Goal: Task Accomplishment & Management: Use online tool/utility

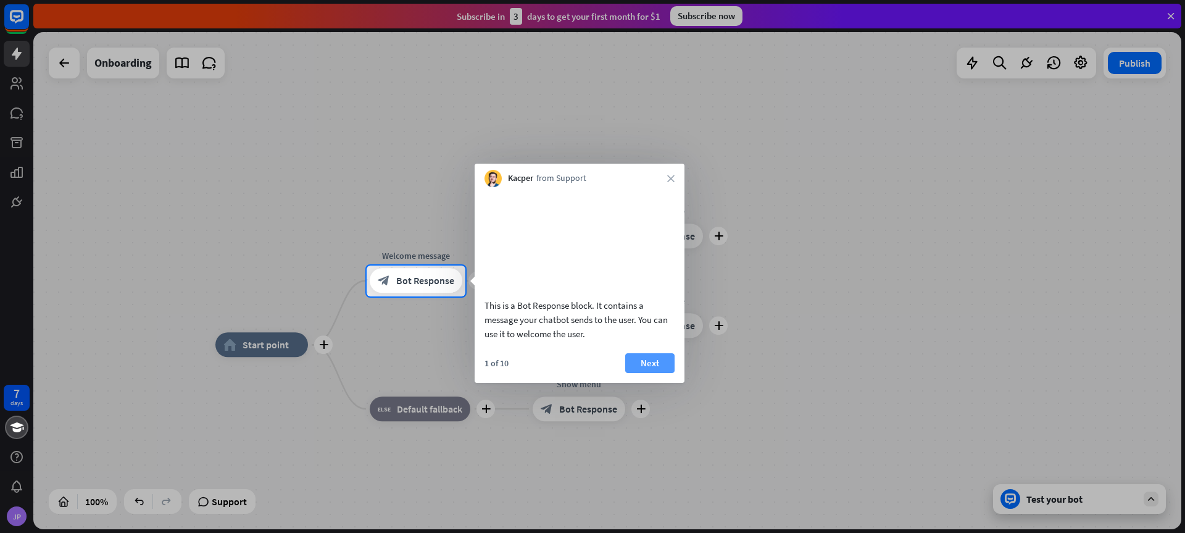
click at [656, 373] on button "Next" at bounding box center [649, 363] width 49 height 20
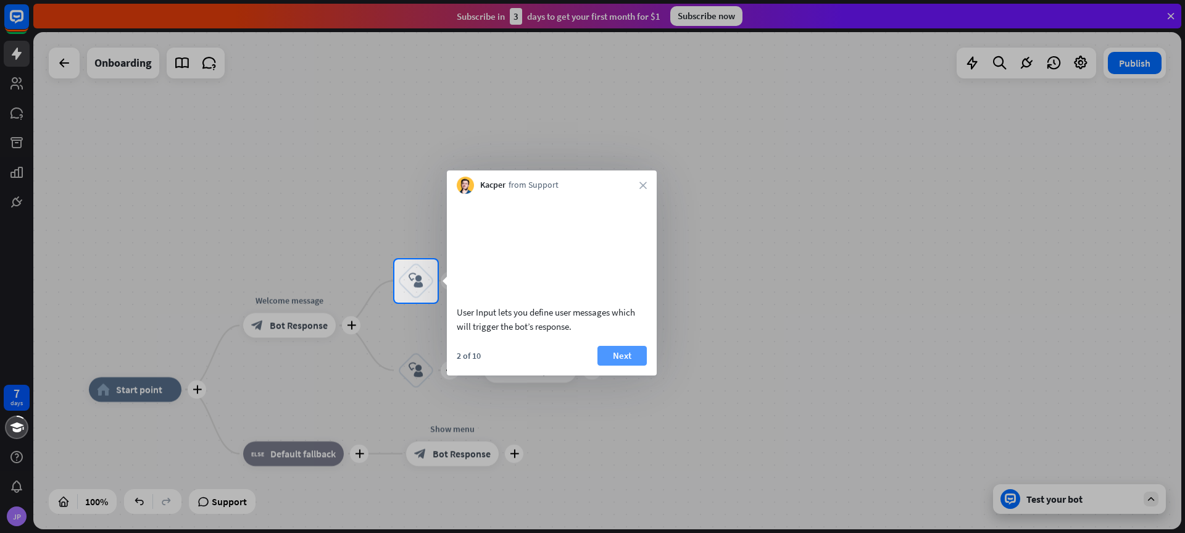
click at [620, 365] on button "Next" at bounding box center [622, 356] width 49 height 20
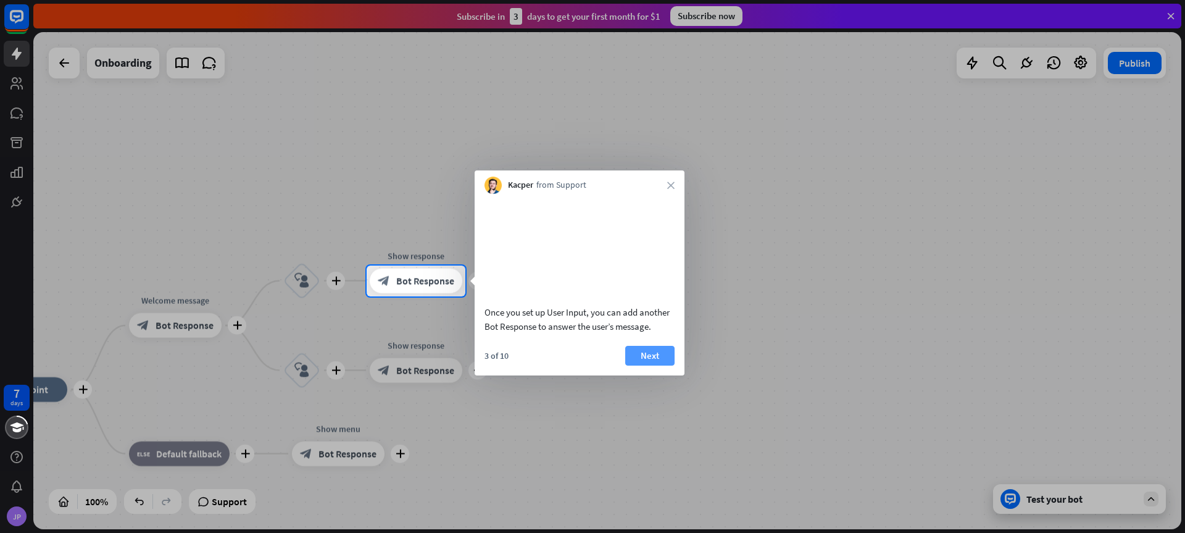
click at [640, 365] on button "Next" at bounding box center [649, 356] width 49 height 20
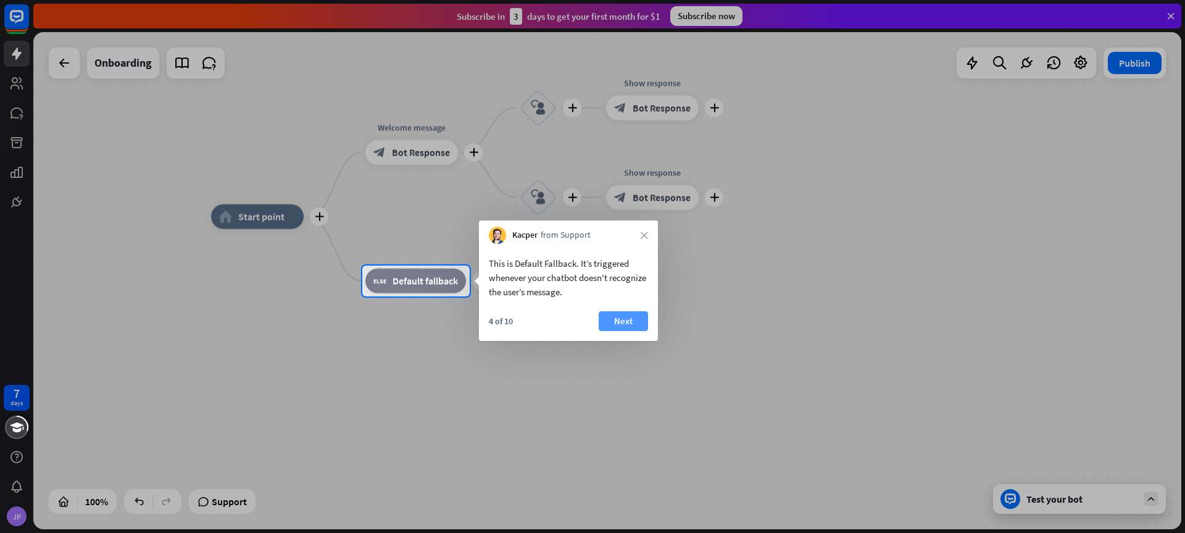
click at [629, 324] on button "Next" at bounding box center [623, 321] width 49 height 20
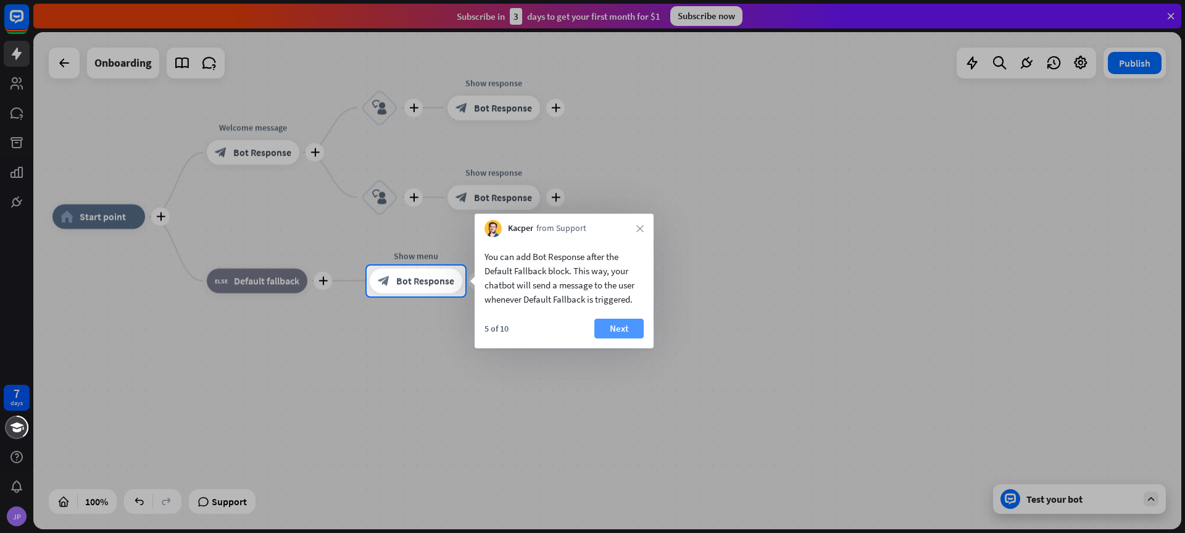
click at [629, 327] on button "Next" at bounding box center [618, 329] width 49 height 20
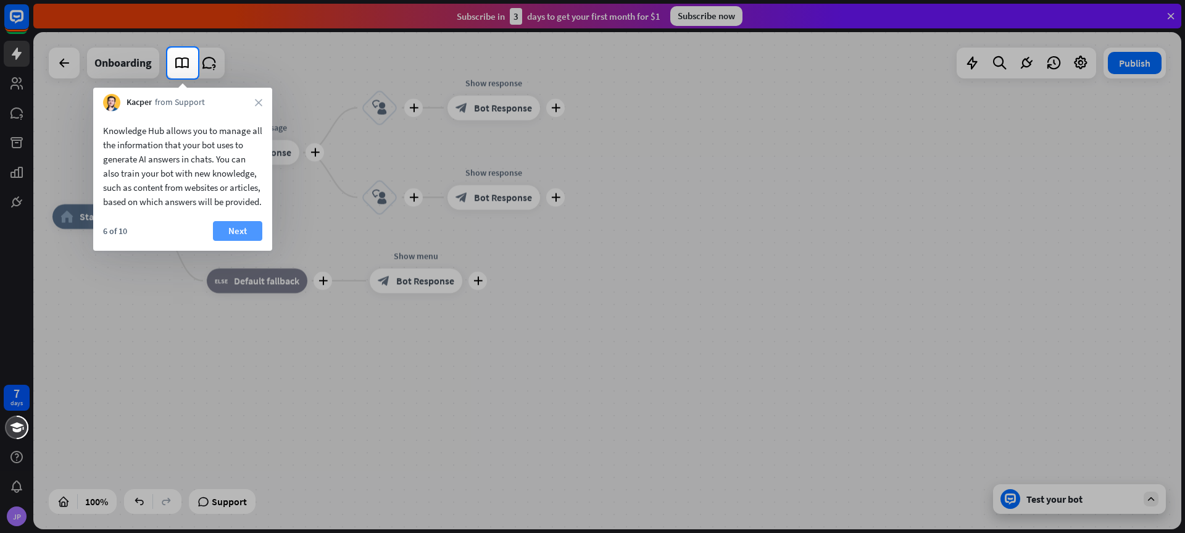
click at [232, 241] on button "Next" at bounding box center [237, 231] width 49 height 20
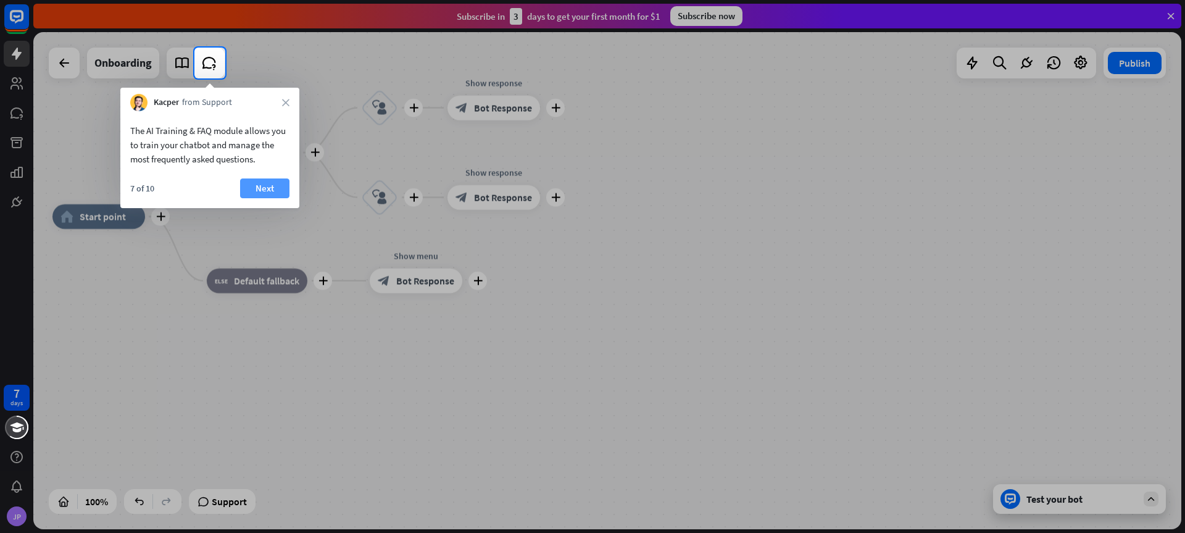
click at [262, 193] on button "Next" at bounding box center [264, 188] width 49 height 20
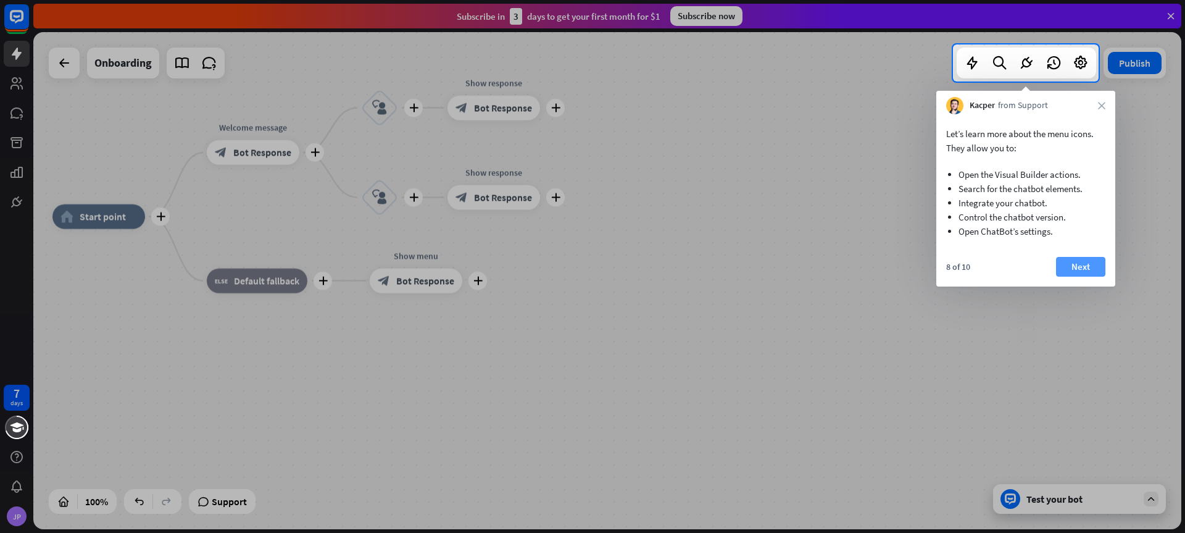
click at [1081, 265] on button "Next" at bounding box center [1080, 267] width 49 height 20
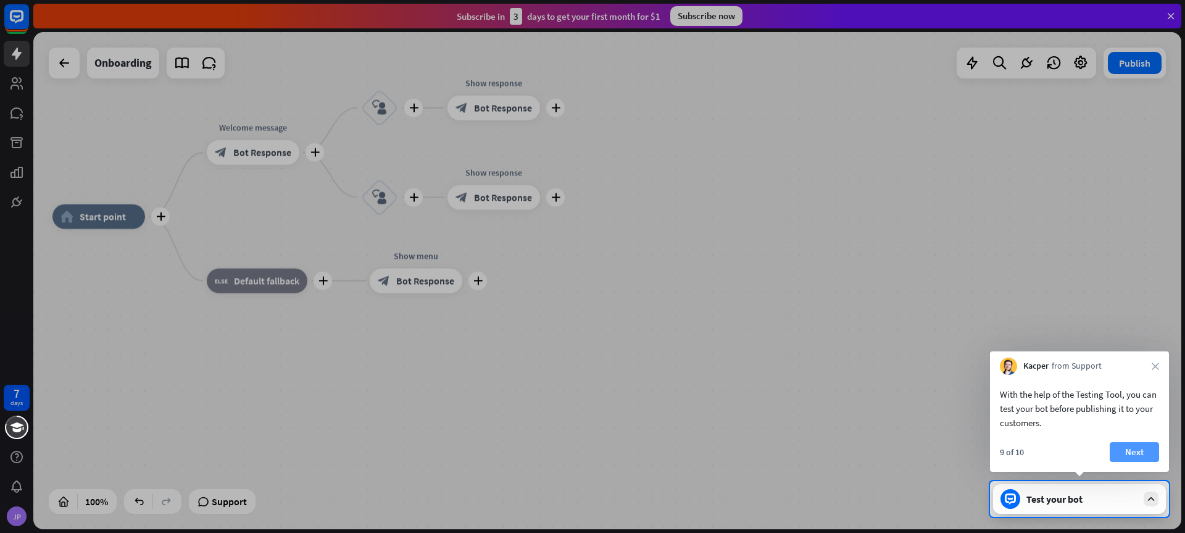
click at [1130, 451] on button "Next" at bounding box center [1134, 452] width 49 height 20
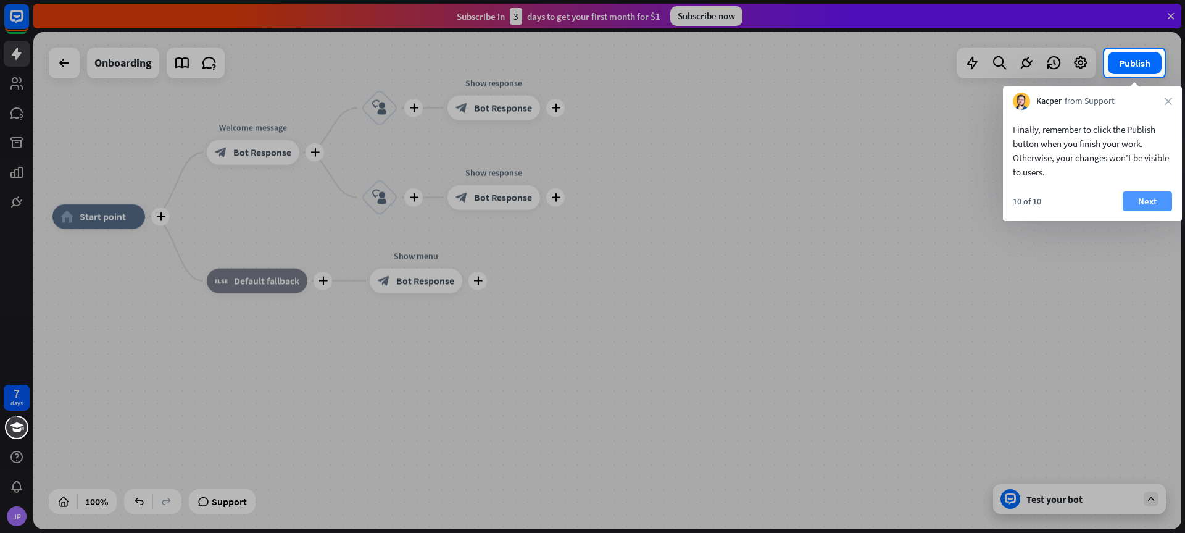
click at [1139, 197] on button "Next" at bounding box center [1147, 201] width 49 height 20
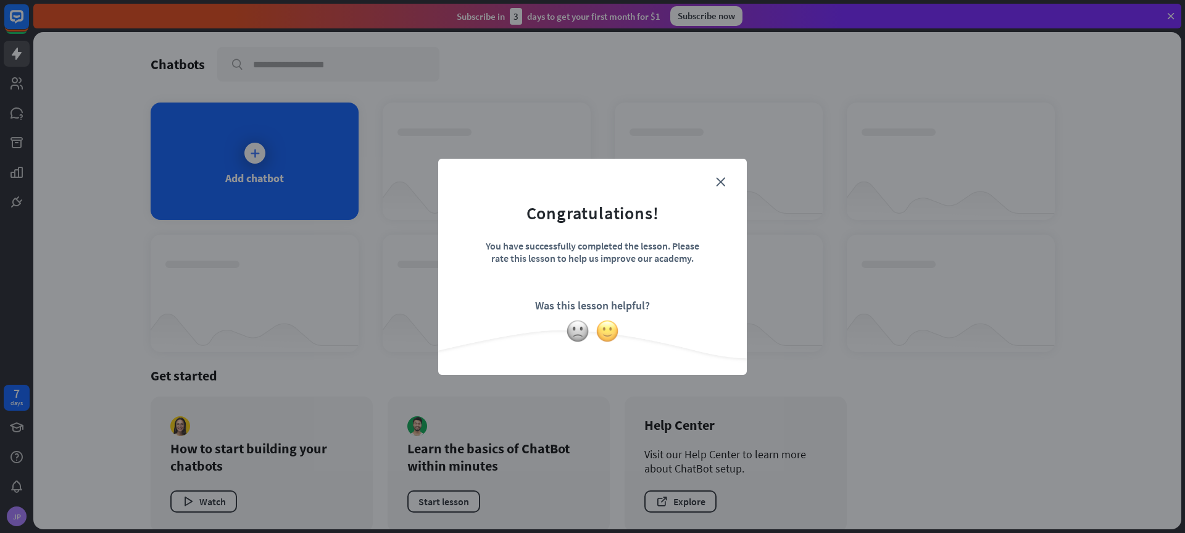
click at [604, 331] on img at bounding box center [607, 330] width 23 height 23
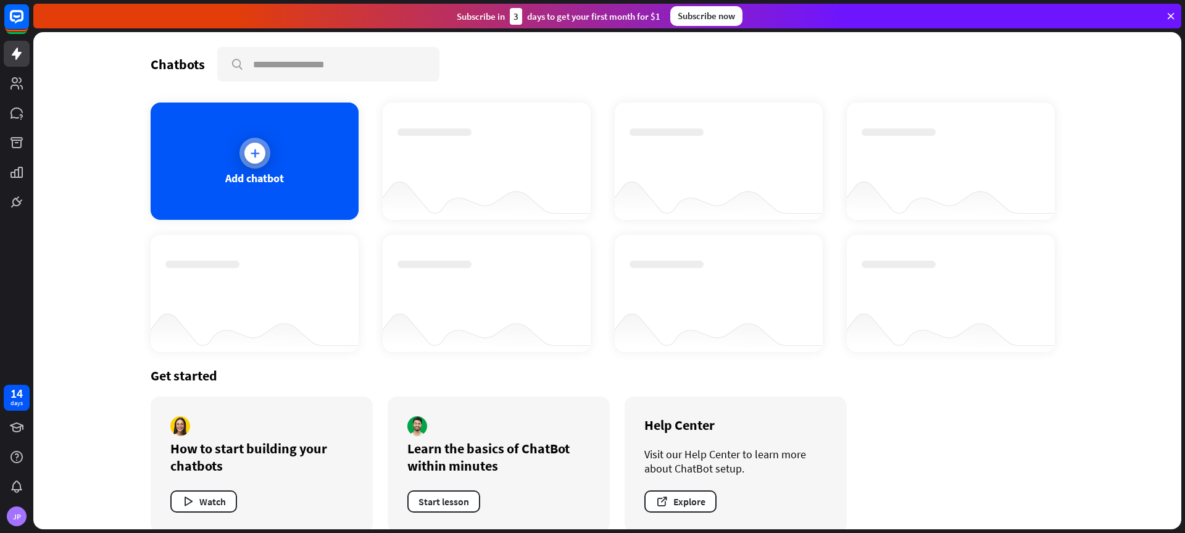
click at [300, 156] on div "Add chatbot" at bounding box center [255, 160] width 208 height 117
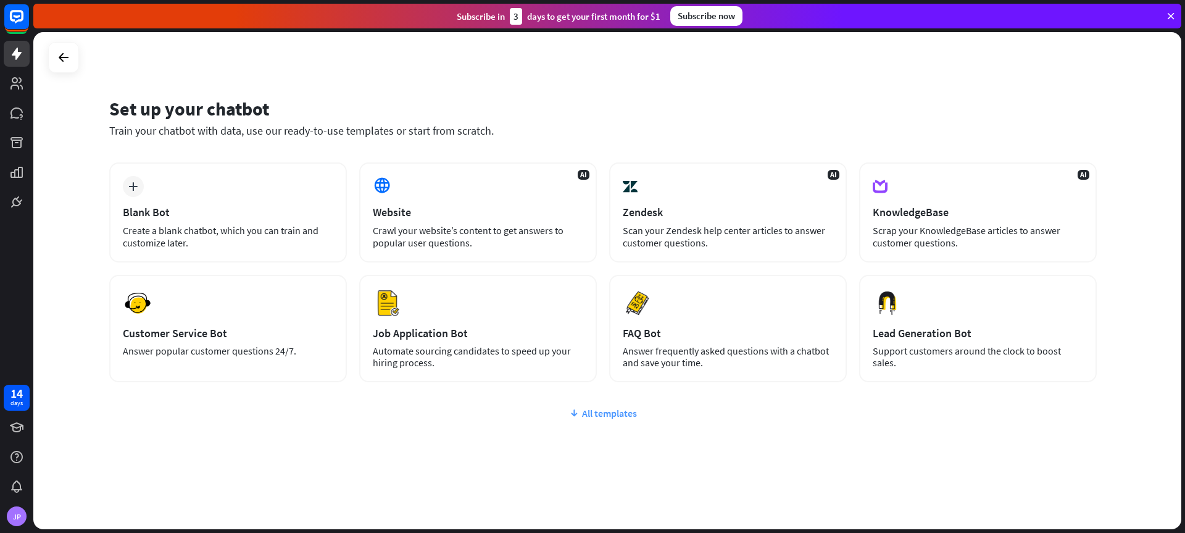
click at [608, 414] on div "All templates" at bounding box center [603, 413] width 988 height 12
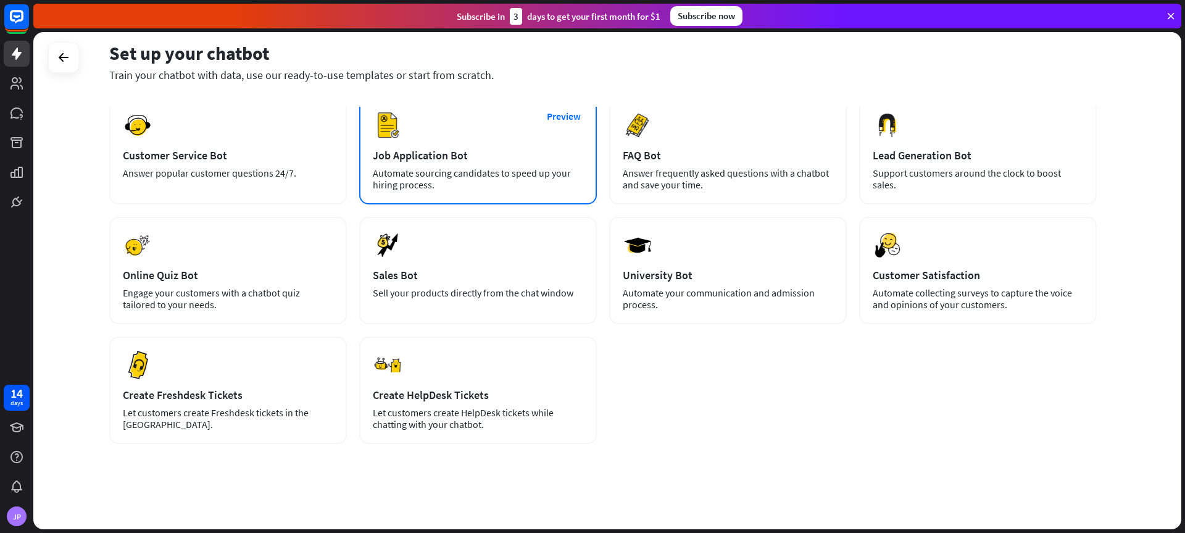
scroll to position [179, 0]
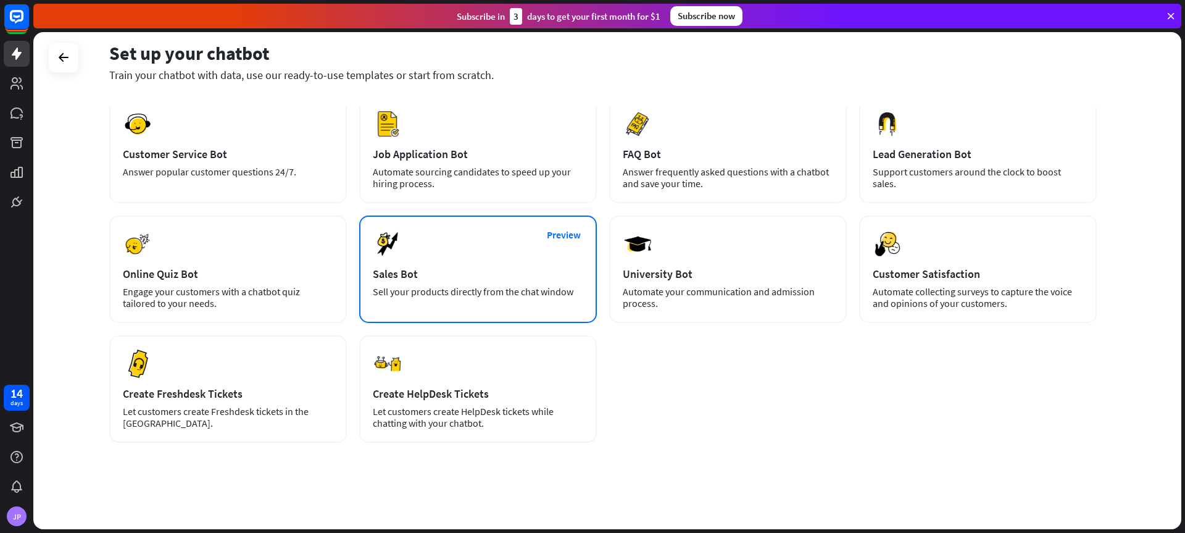
click at [441, 265] on div "Preview Sales Bot Sell your products directly from the chat window" at bounding box center [478, 268] width 238 height 107
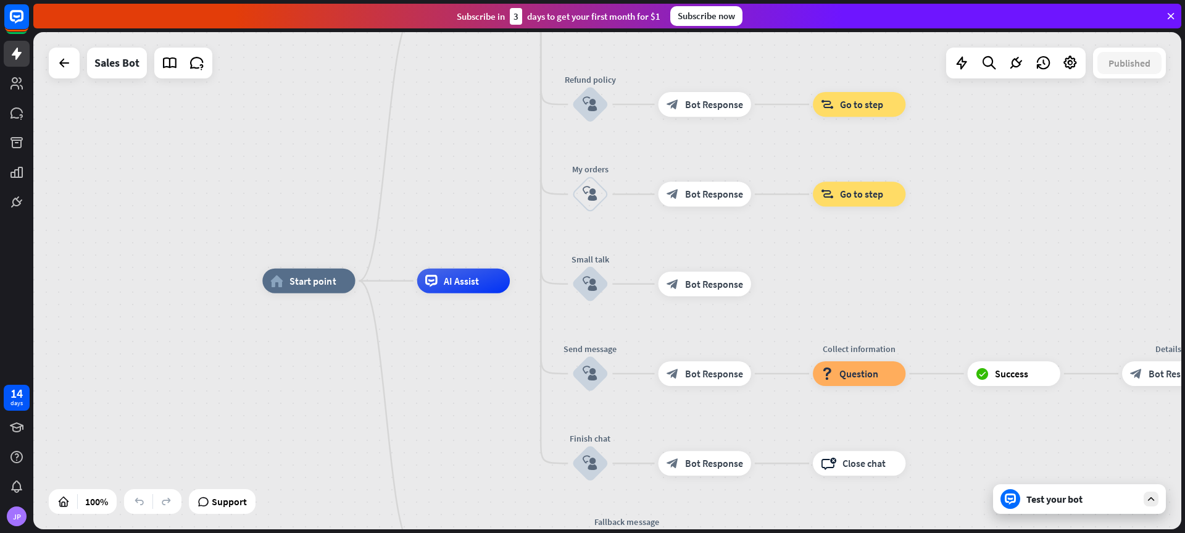
click at [1173, 18] on icon at bounding box center [1170, 15] width 11 height 11
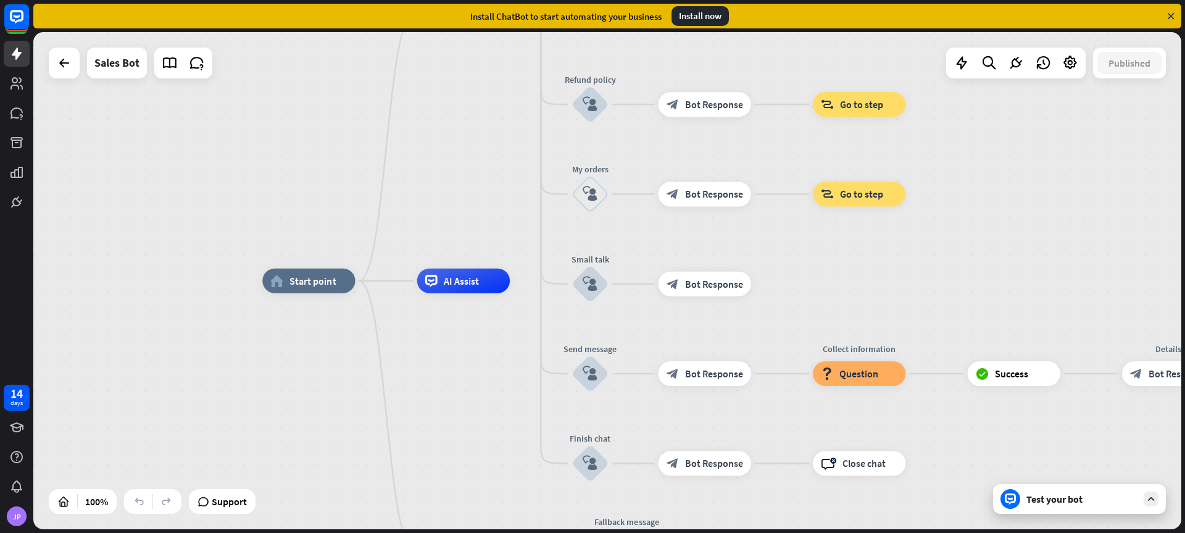
click at [712, 14] on div "Install now" at bounding box center [700, 16] width 57 height 20
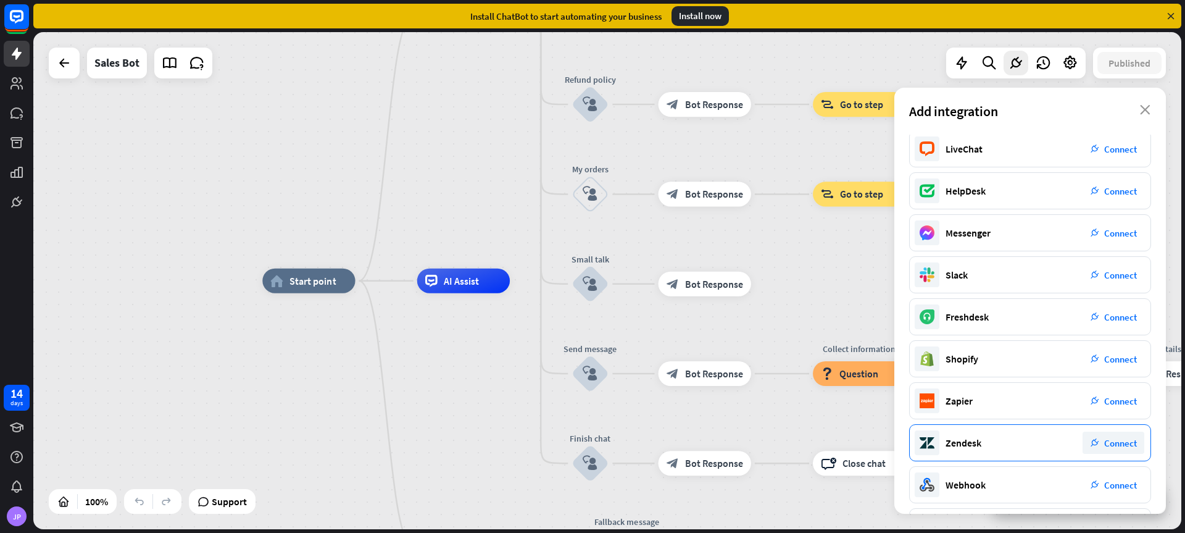
scroll to position [93, 0]
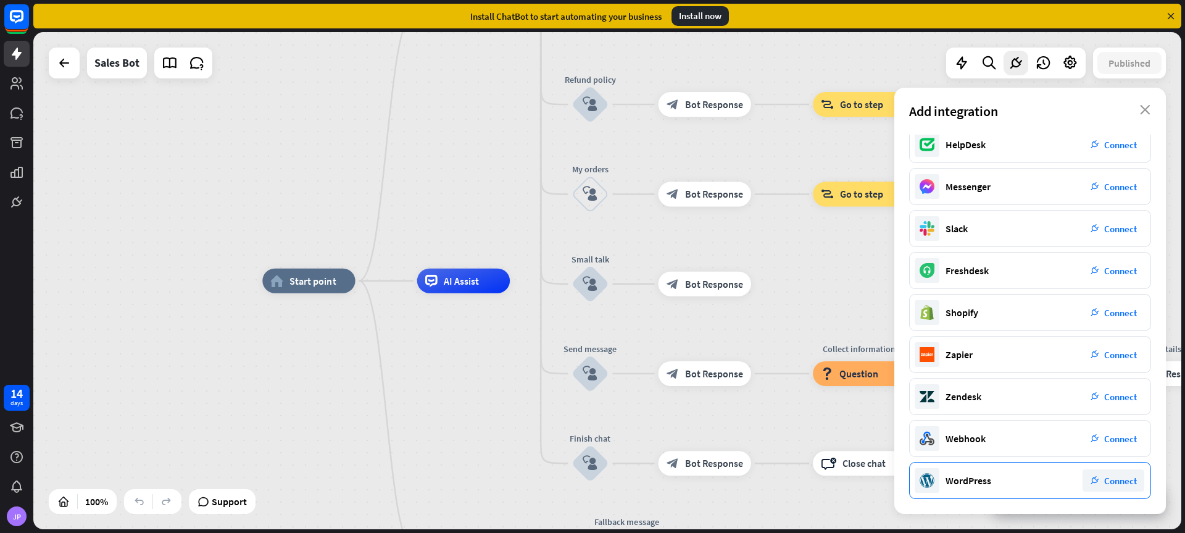
click at [1120, 481] on span "Connect" at bounding box center [1120, 481] width 33 height 12
click at [1147, 109] on icon "close" at bounding box center [1145, 110] width 10 height 10
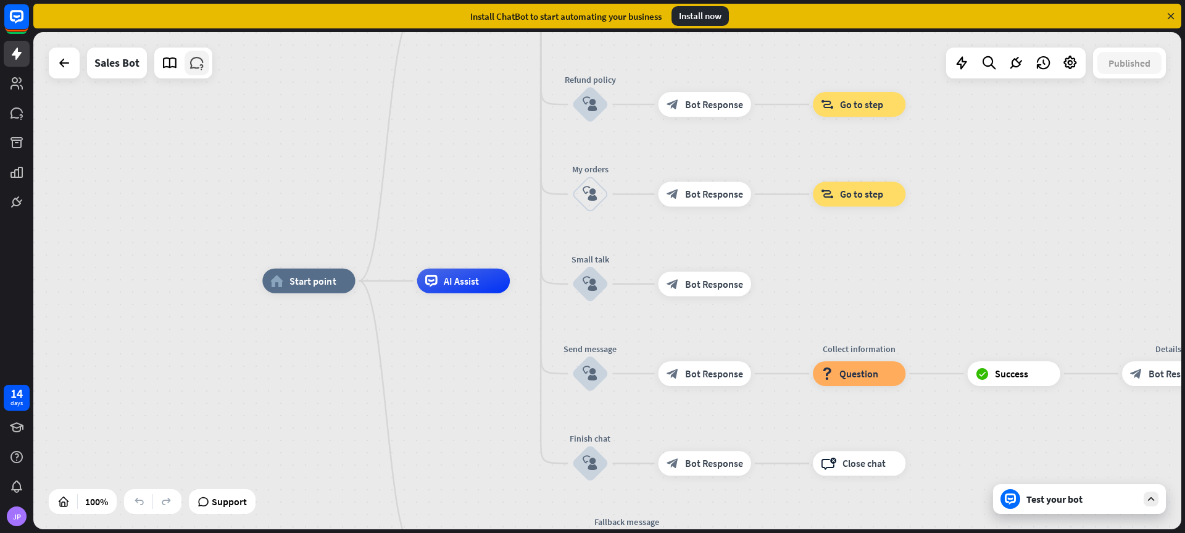
click at [200, 68] on icon at bounding box center [197, 63] width 16 height 16
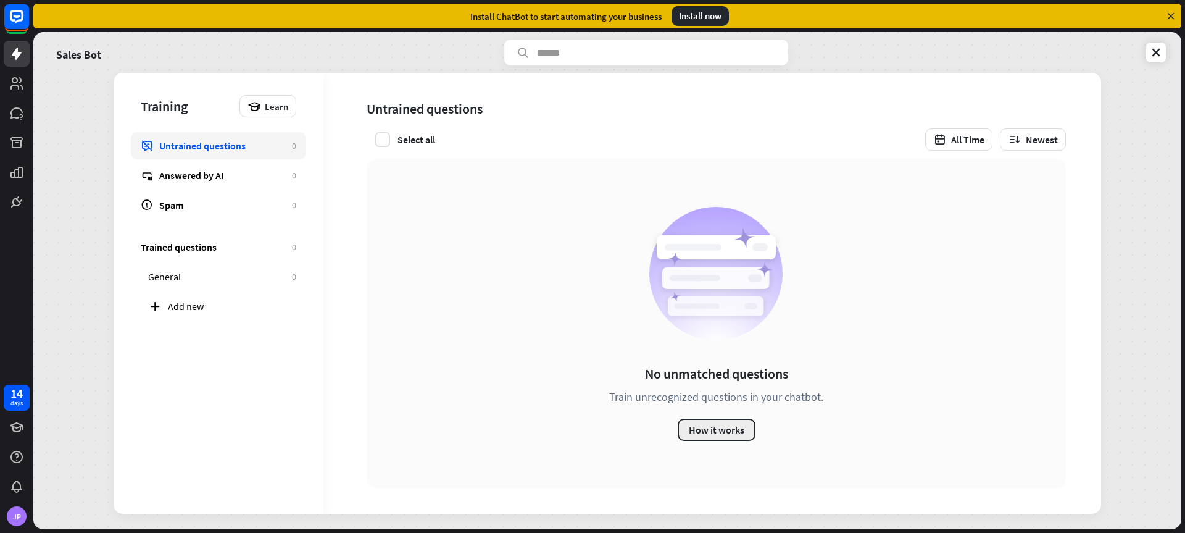
click at [737, 427] on button "How it works" at bounding box center [717, 430] width 78 height 22
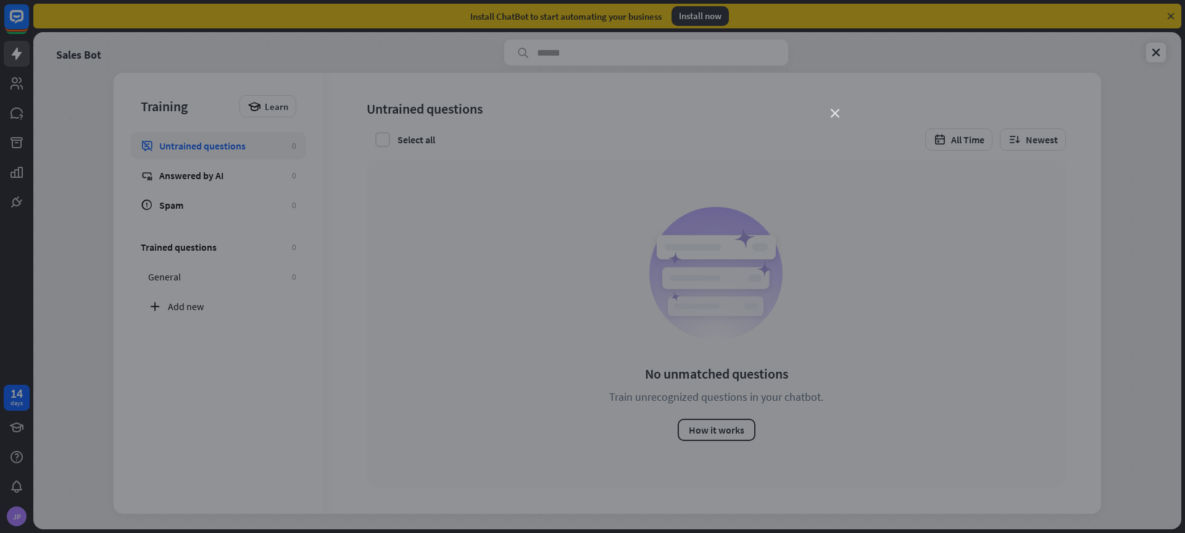
click at [833, 110] on icon "close" at bounding box center [835, 113] width 9 height 9
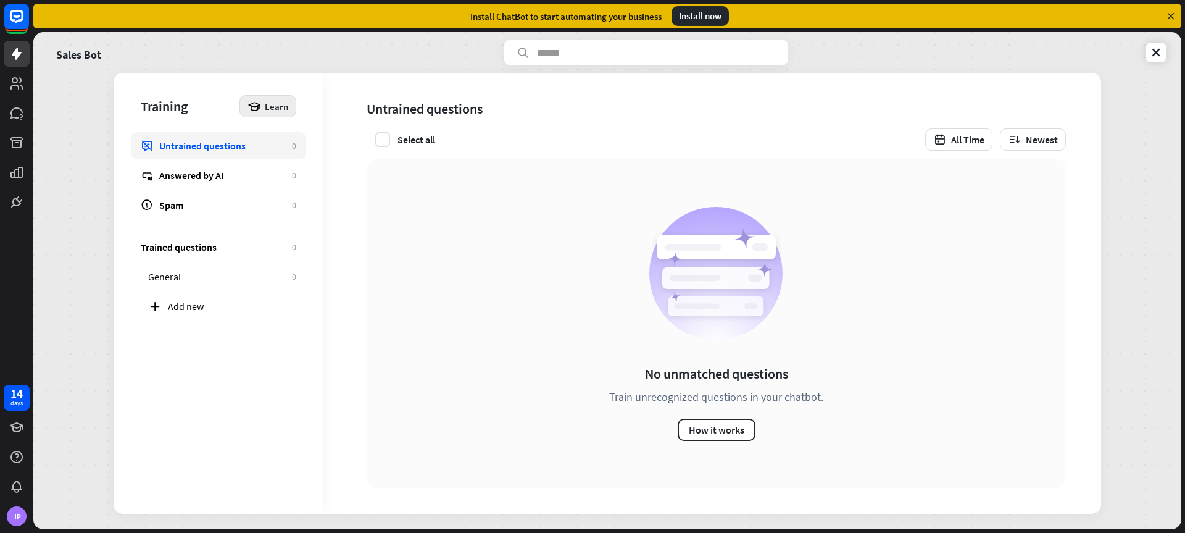
click at [267, 101] on span "Learn" at bounding box center [276, 107] width 23 height 12
click at [284, 134] on div "Get started with Training" at bounding box center [307, 140] width 112 height 24
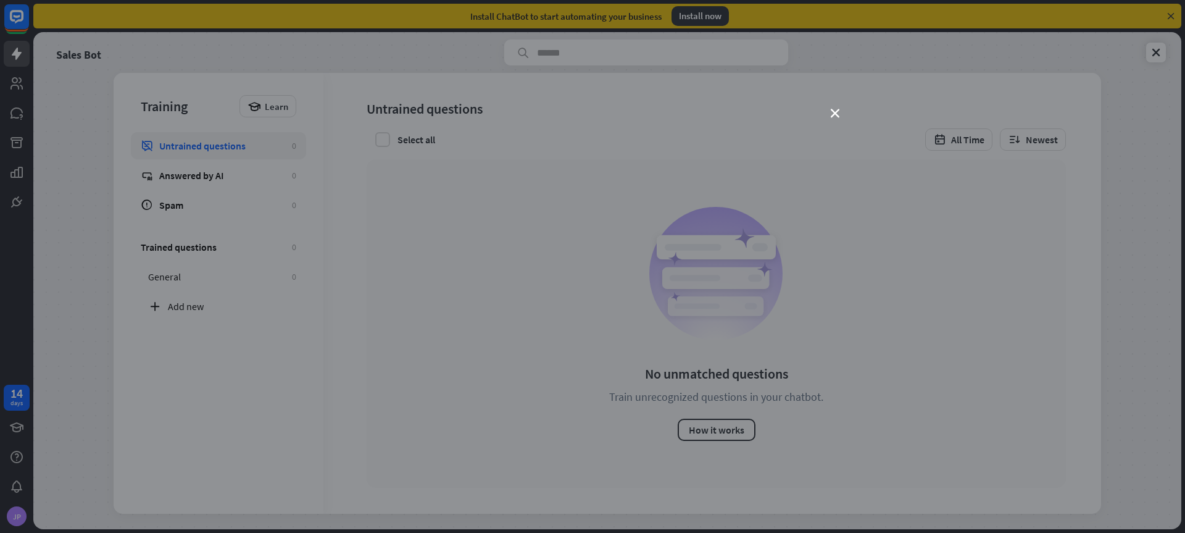
click at [843, 117] on div "close" at bounding box center [592, 266] width 1185 height 533
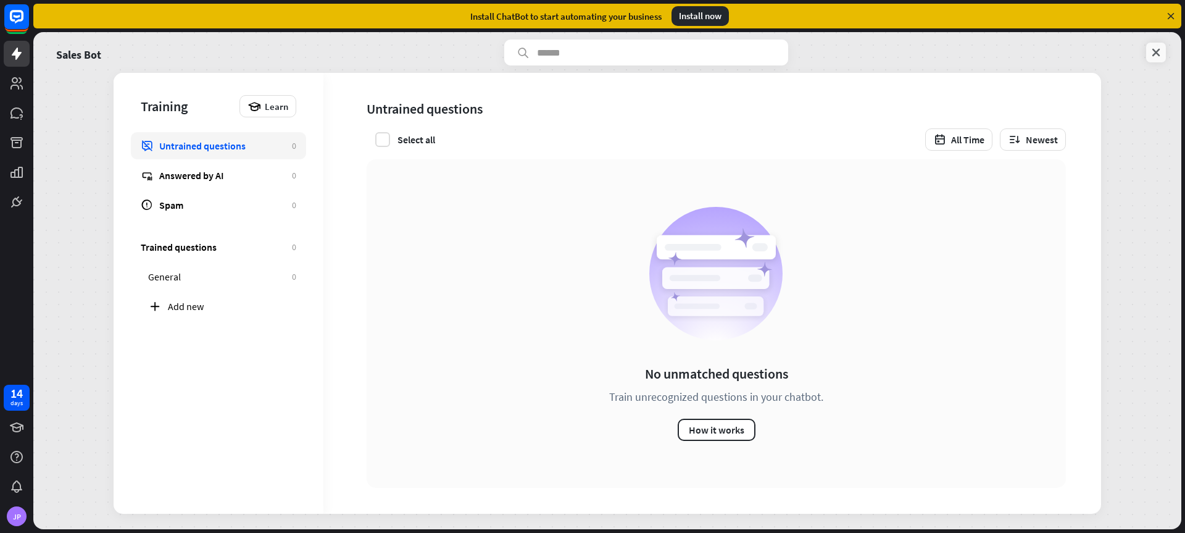
click at [1160, 53] on icon at bounding box center [1156, 52] width 12 height 12
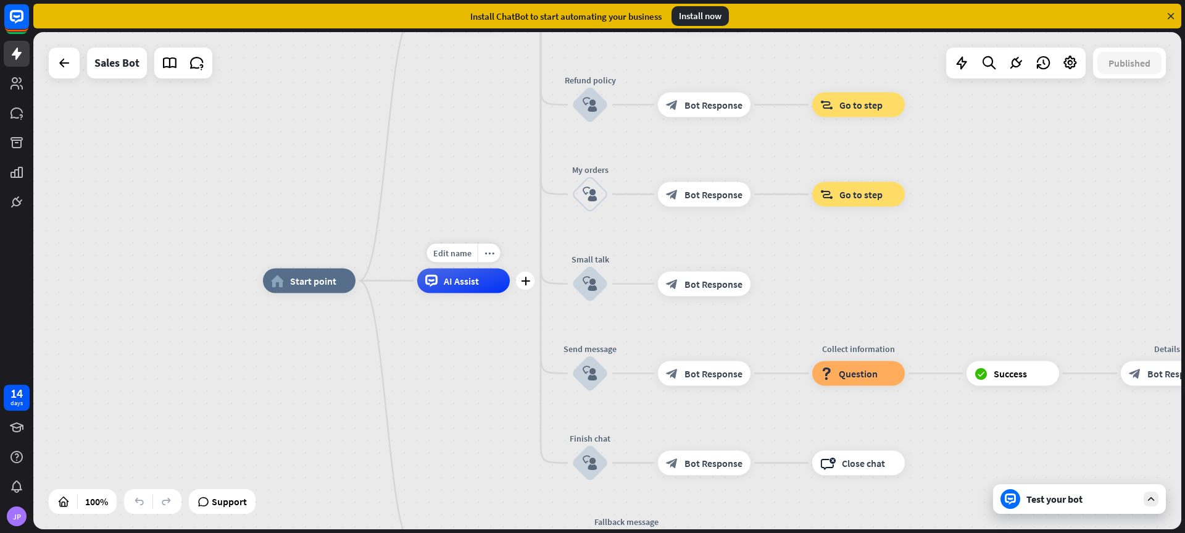
click at [455, 277] on span "AI Assist" at bounding box center [461, 281] width 35 height 12
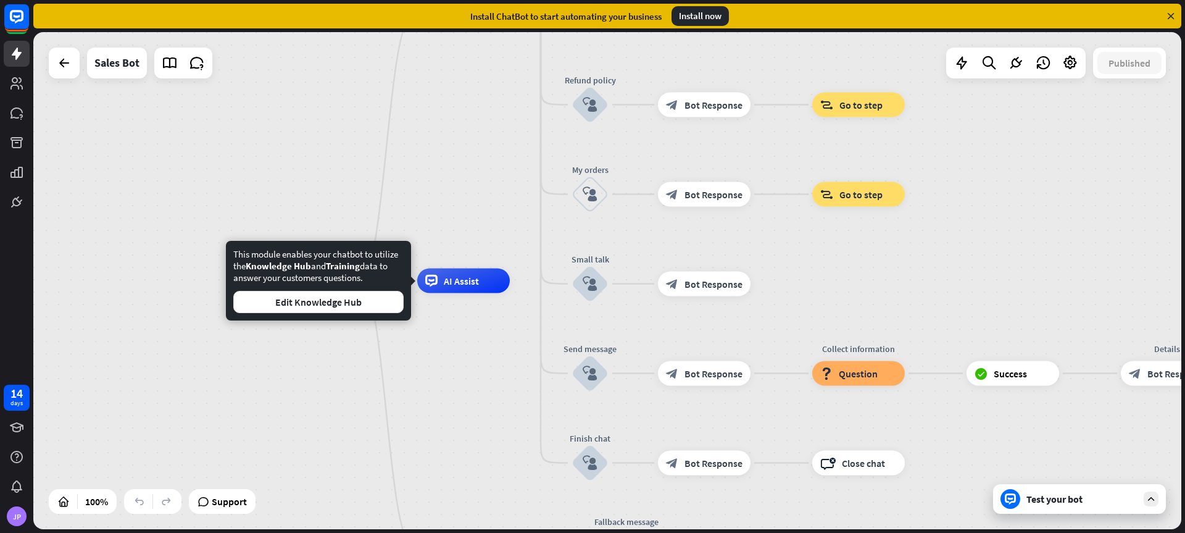
click at [486, 194] on div "home_2 Start point Welcome message block_bot_response Bot Response Main menu bl…" at bounding box center [607, 280] width 1148 height 497
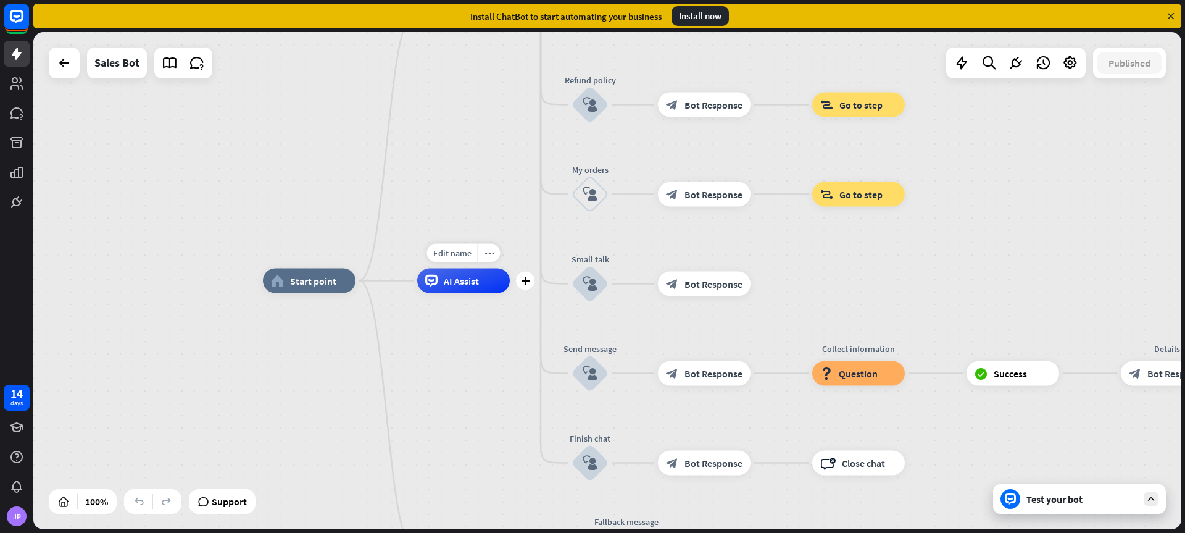
click at [478, 281] on span "AI Assist" at bounding box center [461, 281] width 35 height 12
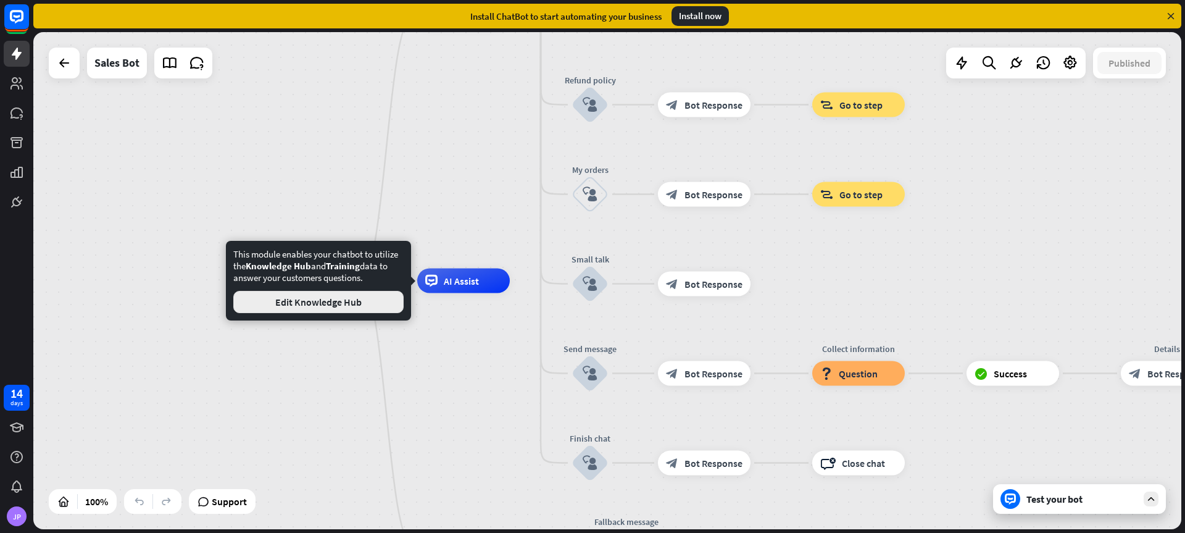
click at [330, 307] on button "Edit Knowledge Hub" at bounding box center [318, 302] width 170 height 22
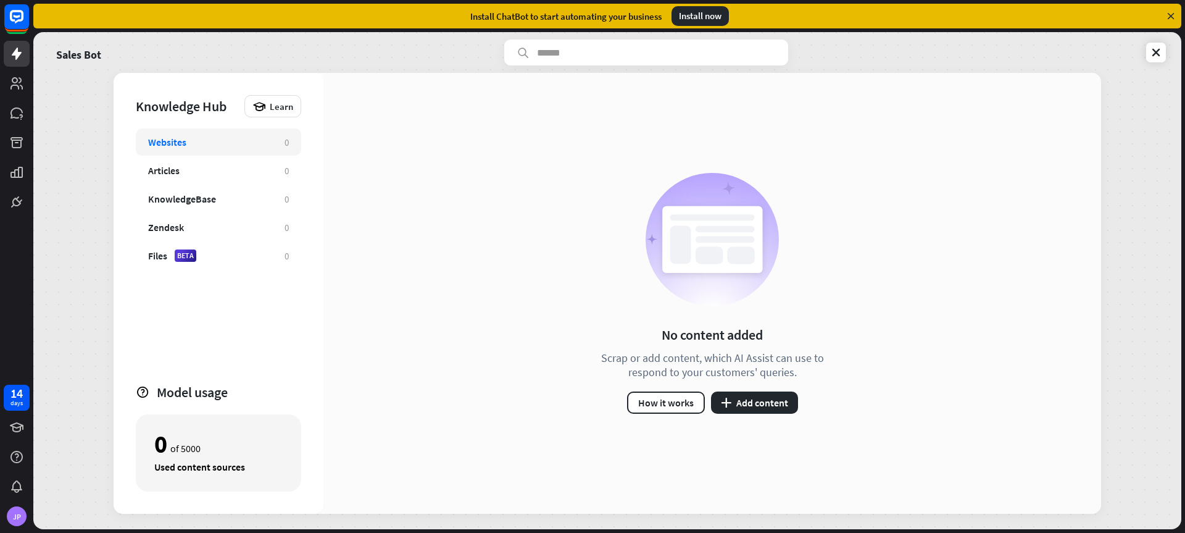
click at [741, 420] on div "No content added Scrap or add content, which AI Assist can use to respond to yo…" at bounding box center [712, 293] width 778 height 441
click at [760, 402] on button "plus Add content" at bounding box center [754, 402] width 87 height 22
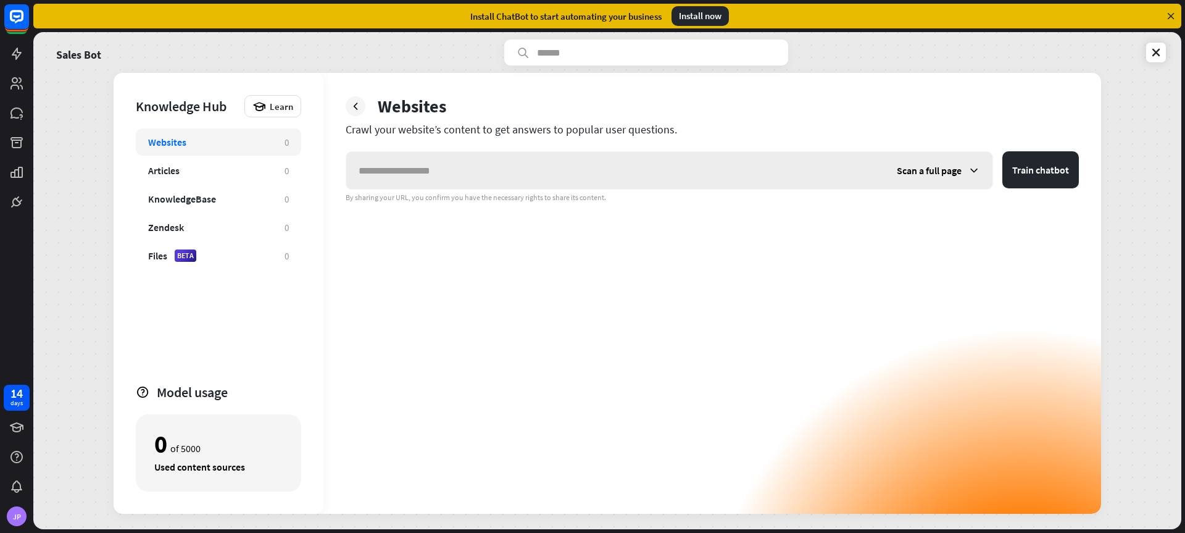
click at [962, 167] on span "Scan a full page" at bounding box center [929, 170] width 65 height 12
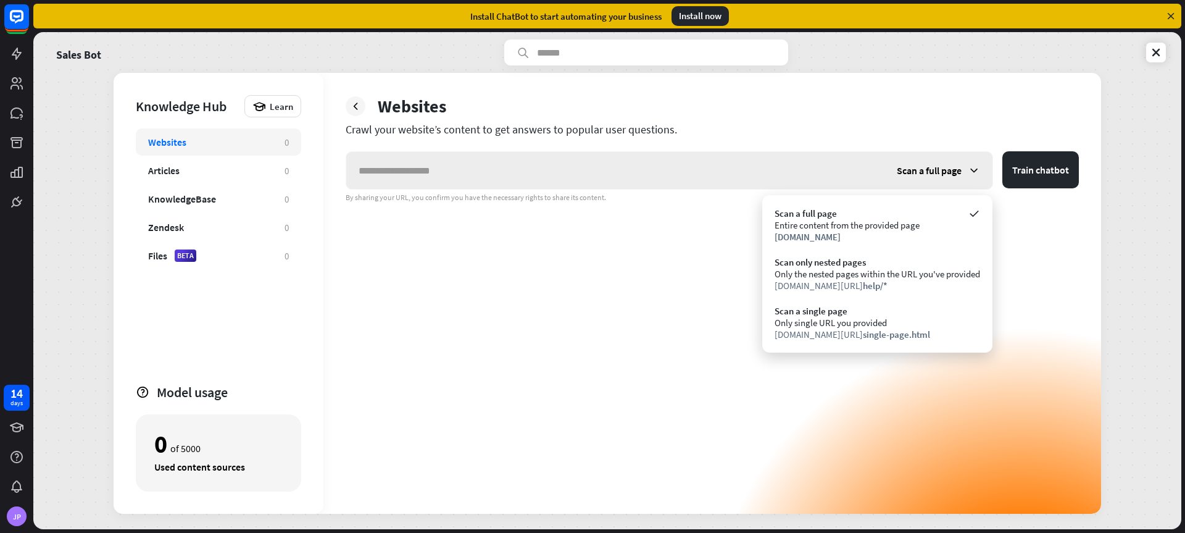
click at [962, 167] on span "Scan a full page" at bounding box center [929, 170] width 65 height 12
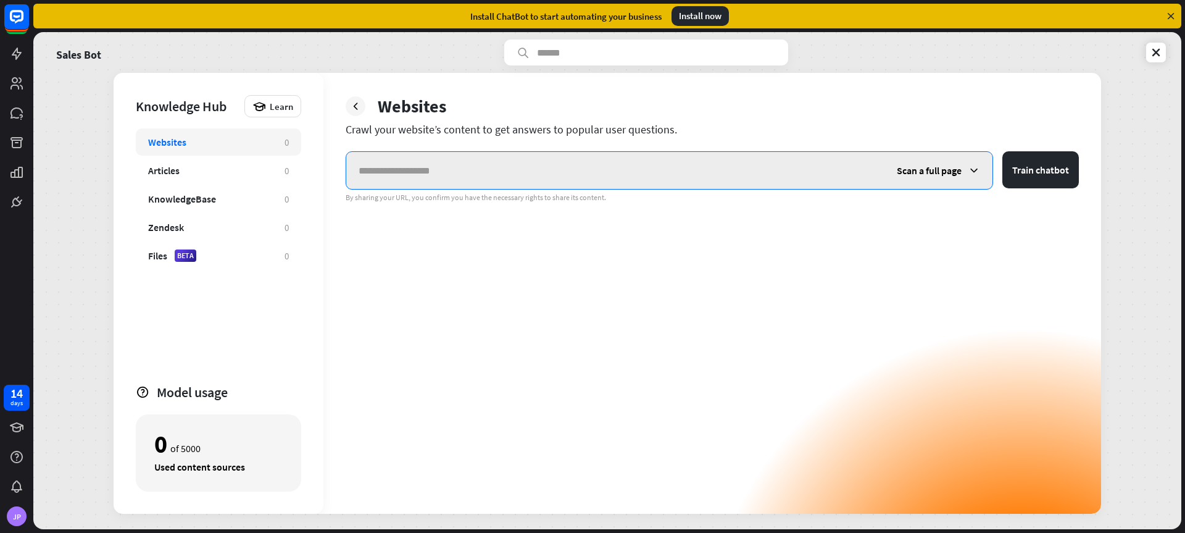
drag, startPoint x: 396, startPoint y: 169, endPoint x: 404, endPoint y: 169, distance: 8.7
click at [396, 169] on input "text" at bounding box center [615, 170] width 538 height 37
paste input "**********"
type input "**********"
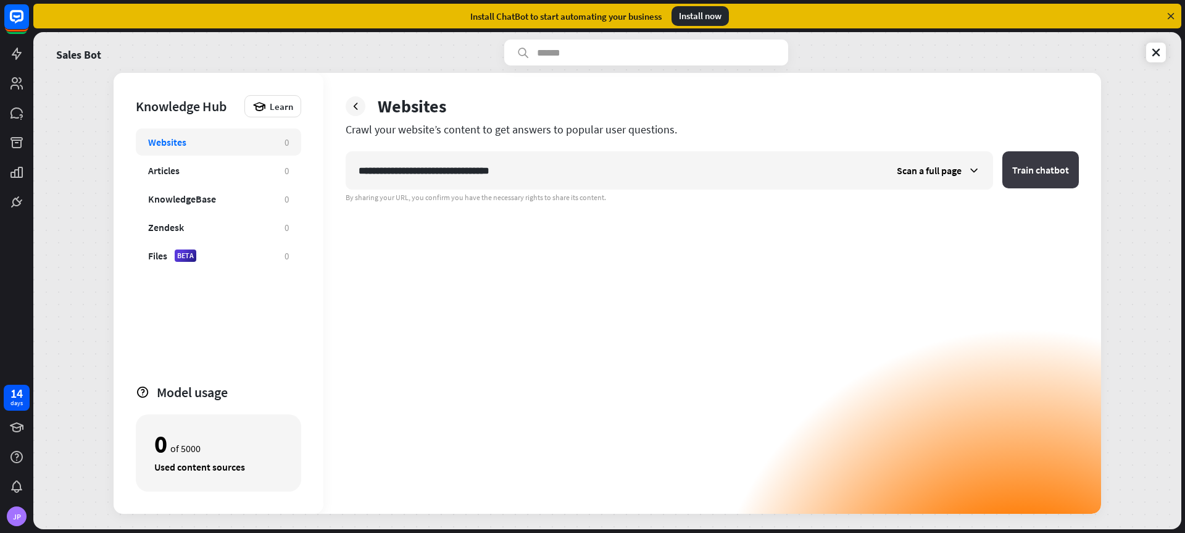
click at [1040, 164] on button "Train chatbot" at bounding box center [1040, 169] width 77 height 37
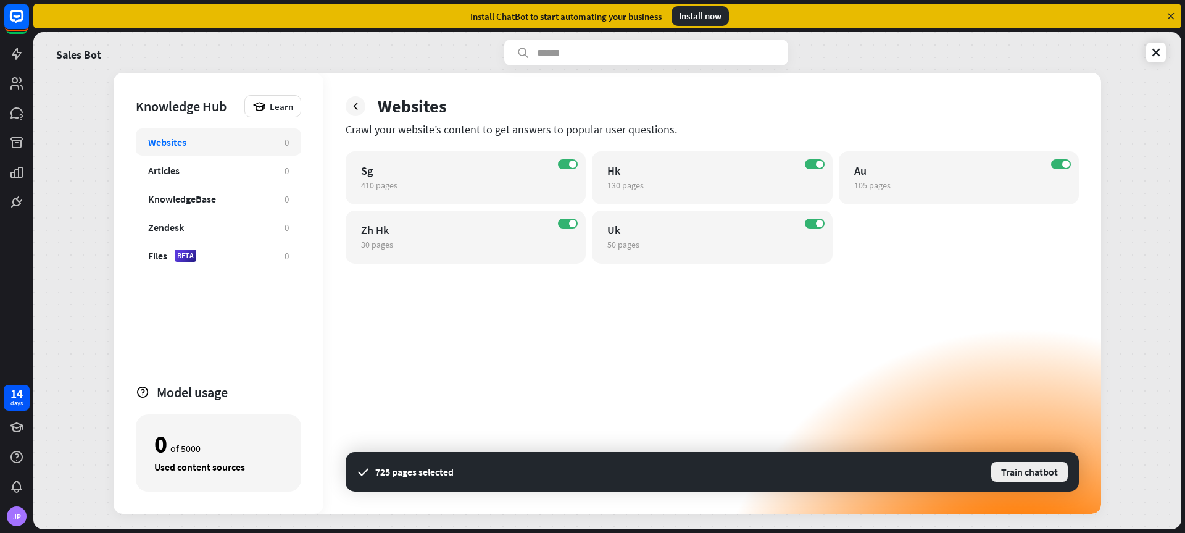
click at [1047, 470] on button "Train chatbot" at bounding box center [1029, 471] width 79 height 22
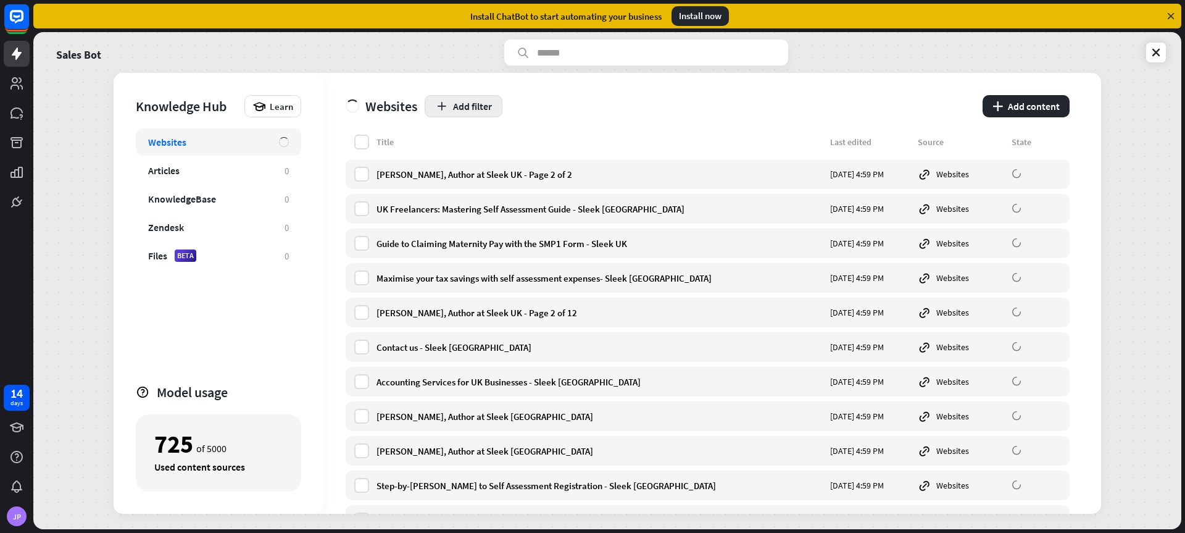
click at [451, 109] on button "Add filter" at bounding box center [464, 106] width 78 height 22
click at [594, 115] on div "Add filter" at bounding box center [700, 106] width 551 height 22
click at [1135, 180] on div "Sales Bot Knowledge Hub Learn Websites Articles 0 KnowledgeBase 0 Zendesk 0 Fil…" at bounding box center [607, 280] width 1148 height 497
click at [364, 179] on label at bounding box center [361, 174] width 15 height 15
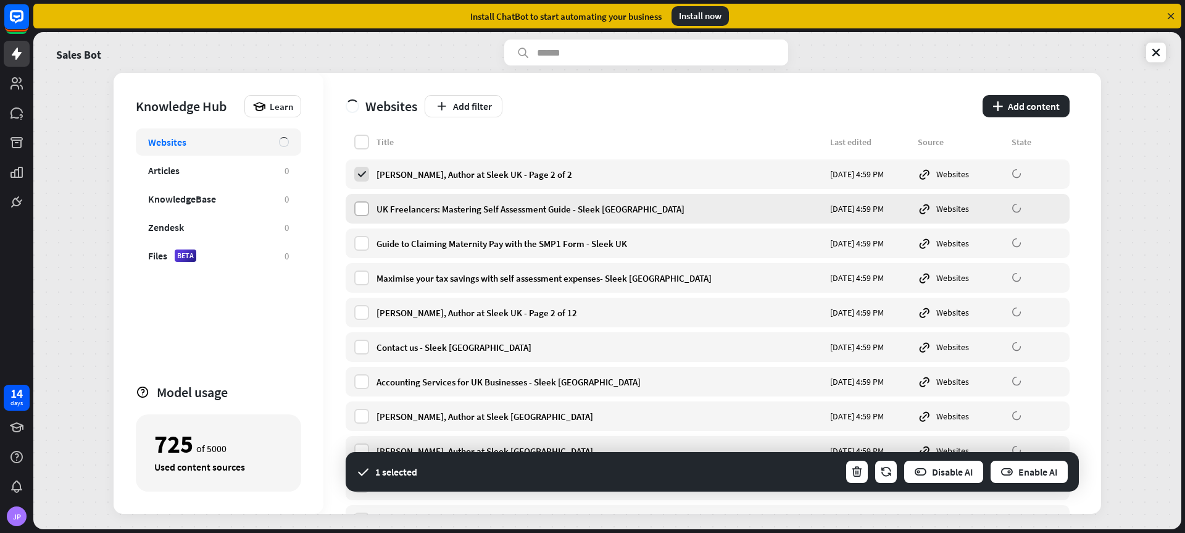
click at [360, 204] on label at bounding box center [361, 208] width 15 height 15
click at [364, 242] on label at bounding box center [361, 243] width 15 height 15
click at [361, 283] on label at bounding box center [361, 277] width 15 height 15
click at [361, 315] on label at bounding box center [361, 312] width 15 height 15
click at [365, 354] on div "Contact us - Sleek UK [DATE] 4:59 PM Websites" at bounding box center [708, 347] width 724 height 30
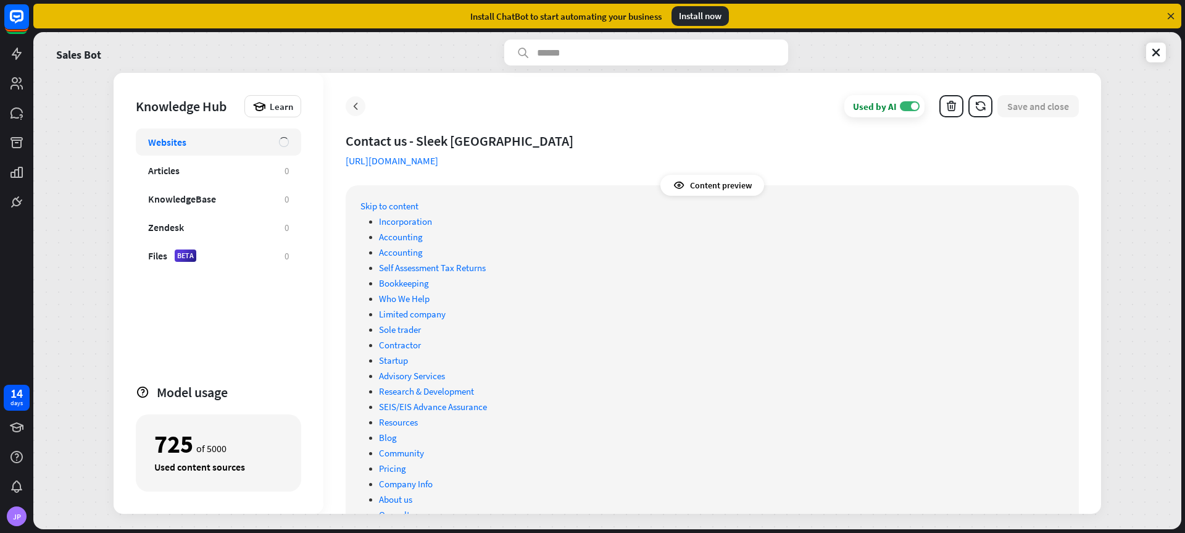
click at [356, 109] on icon at bounding box center [355, 106] width 12 height 12
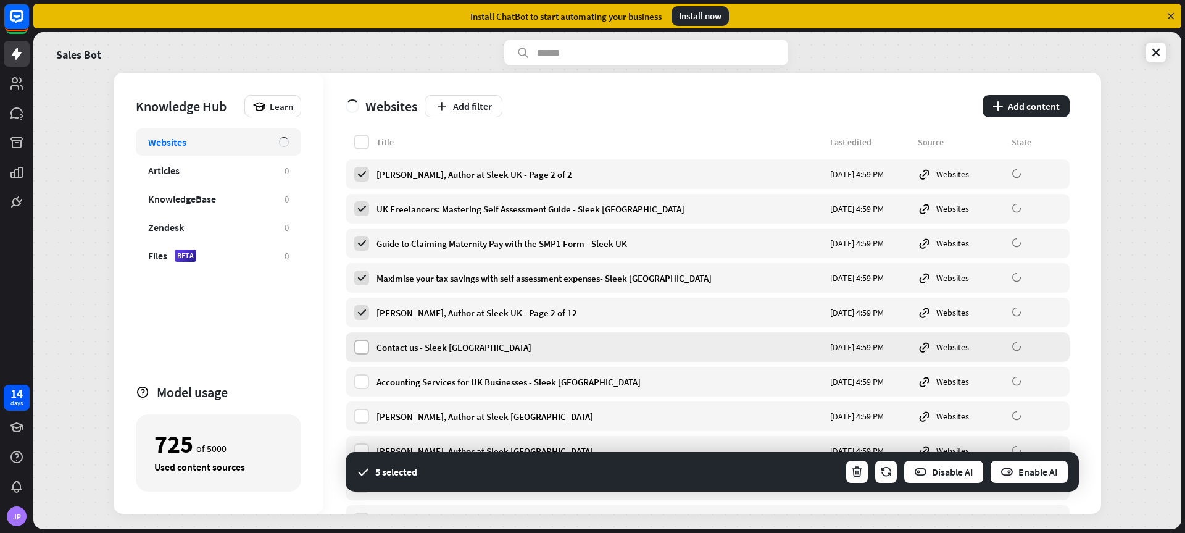
click at [360, 344] on label at bounding box center [361, 347] width 15 height 15
click at [362, 382] on label at bounding box center [361, 381] width 15 height 15
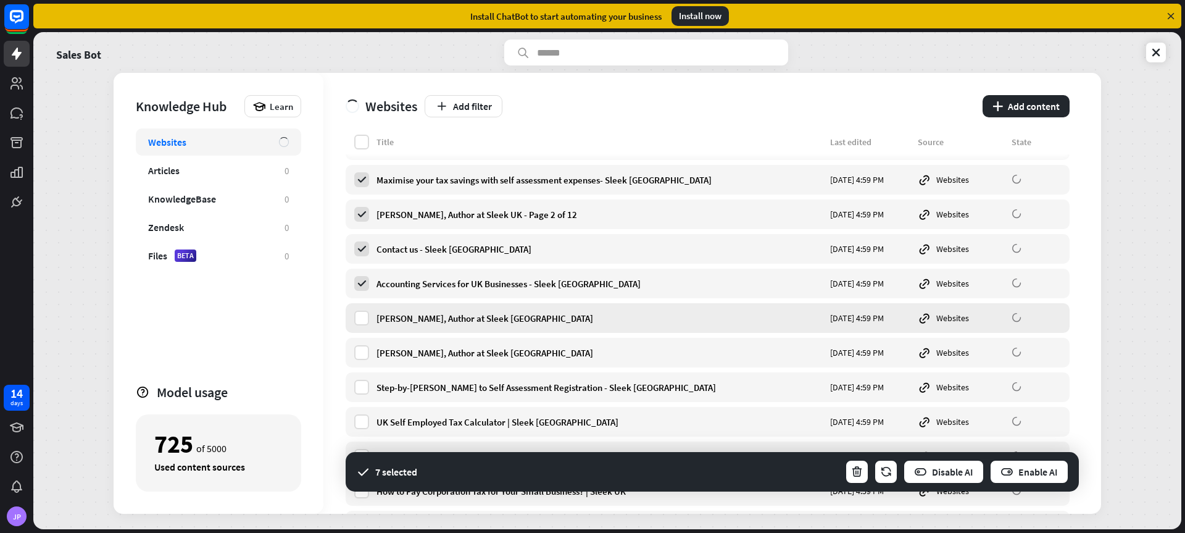
scroll to position [99, 0]
click at [362, 317] on label at bounding box center [361, 316] width 15 height 15
click at [363, 352] on label at bounding box center [361, 351] width 15 height 15
click at [368, 381] on label at bounding box center [361, 385] width 15 height 15
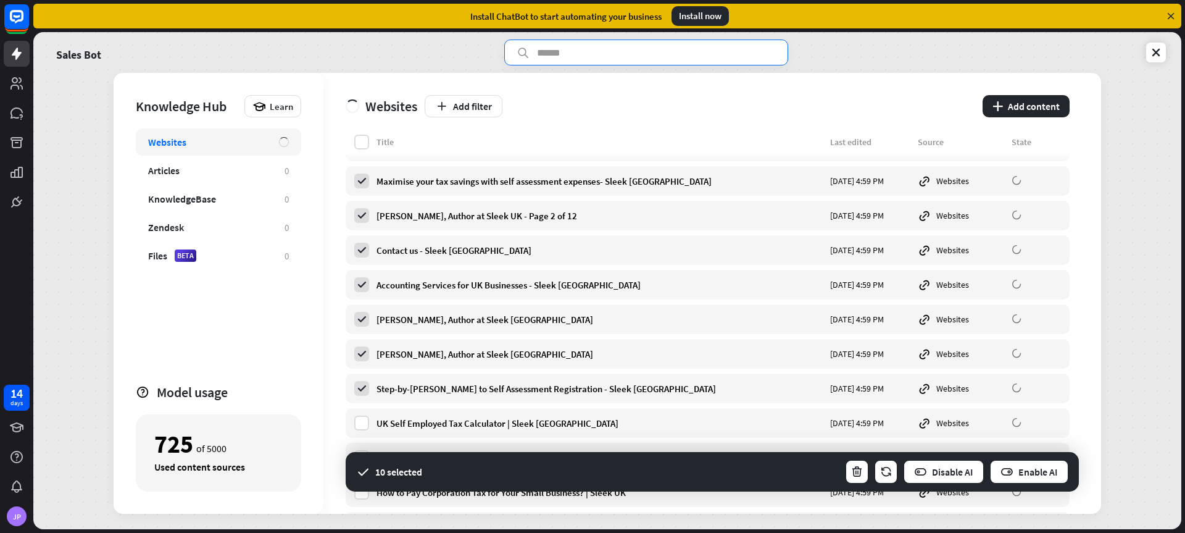
click at [585, 59] on input "text" at bounding box center [646, 53] width 284 height 26
type input "**"
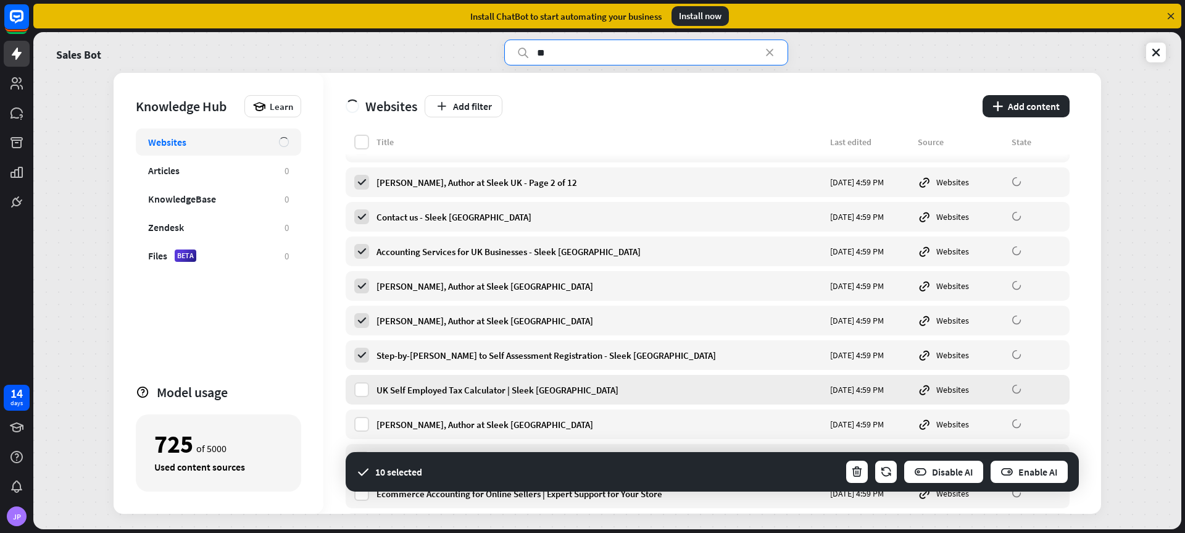
scroll to position [131, 0]
click at [857, 468] on icon "button" at bounding box center [857, 471] width 13 height 13
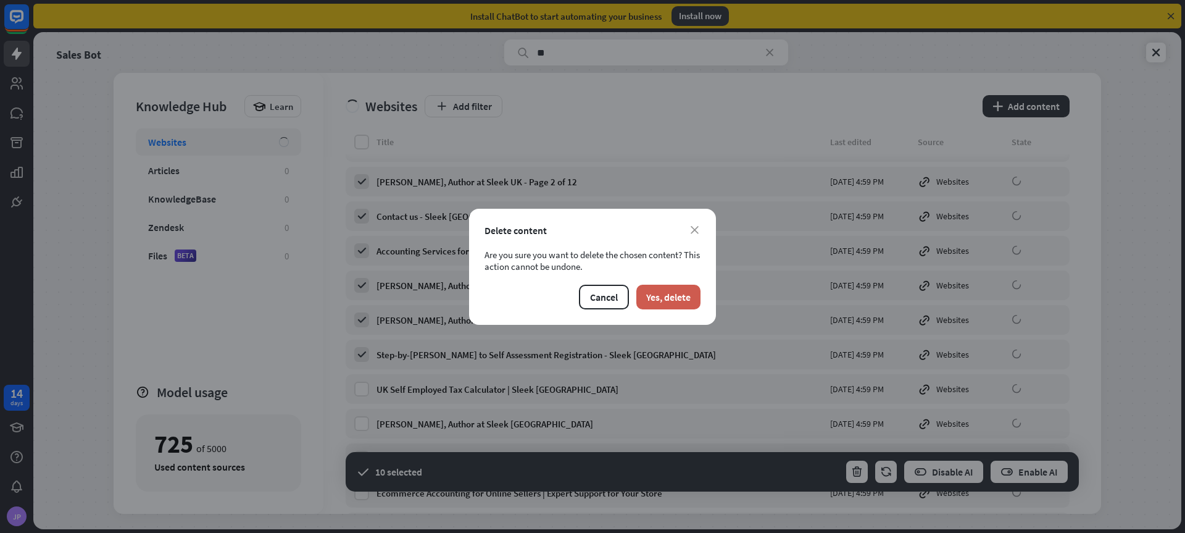
click at [673, 288] on button "Yes, delete" at bounding box center [668, 297] width 64 height 25
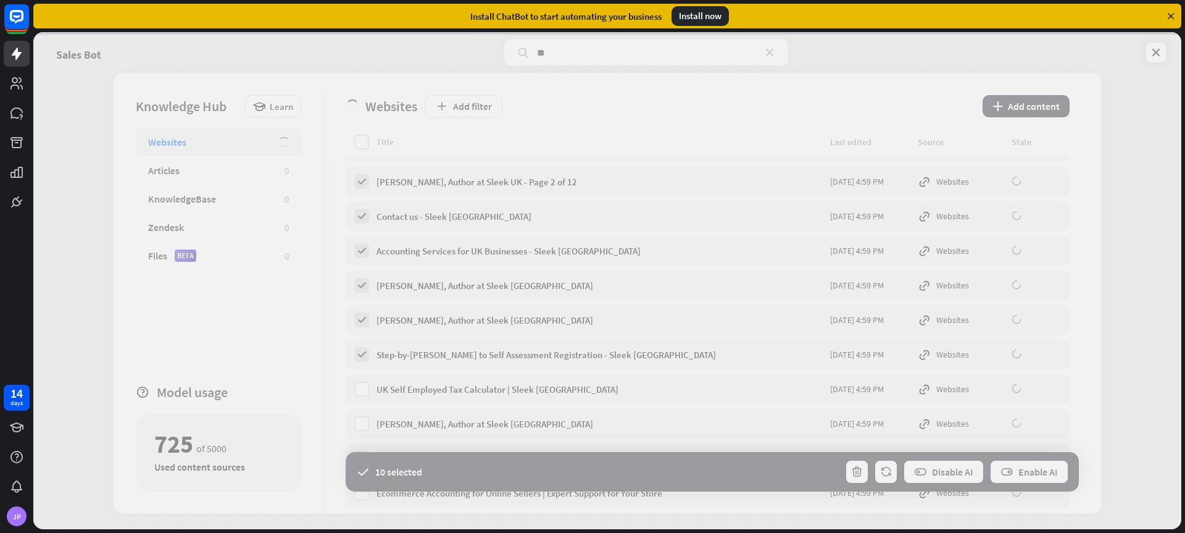
scroll to position [0, 0]
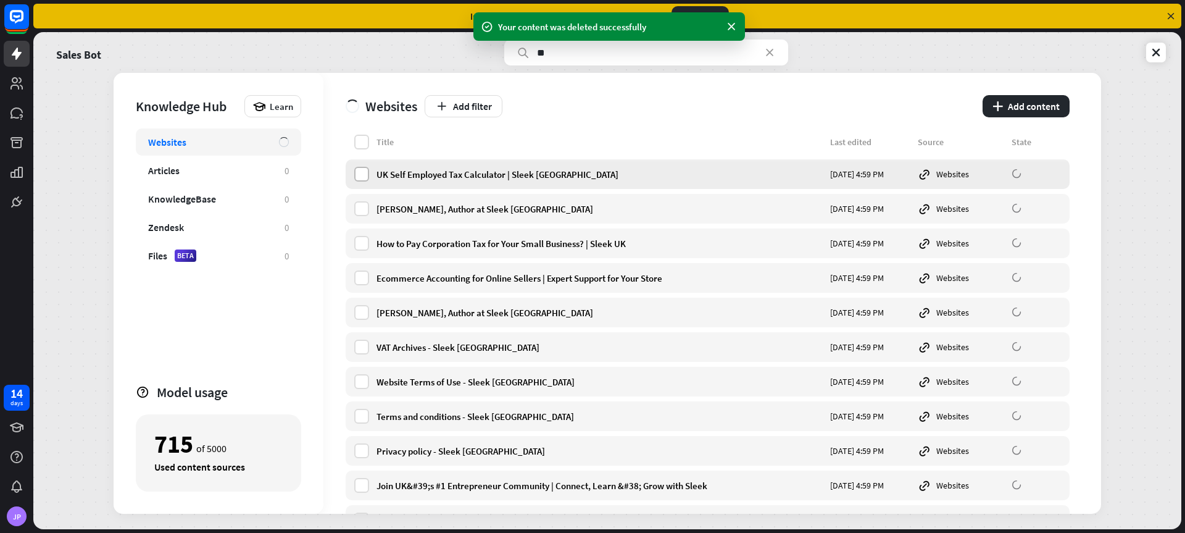
click at [360, 178] on label at bounding box center [361, 174] width 15 height 15
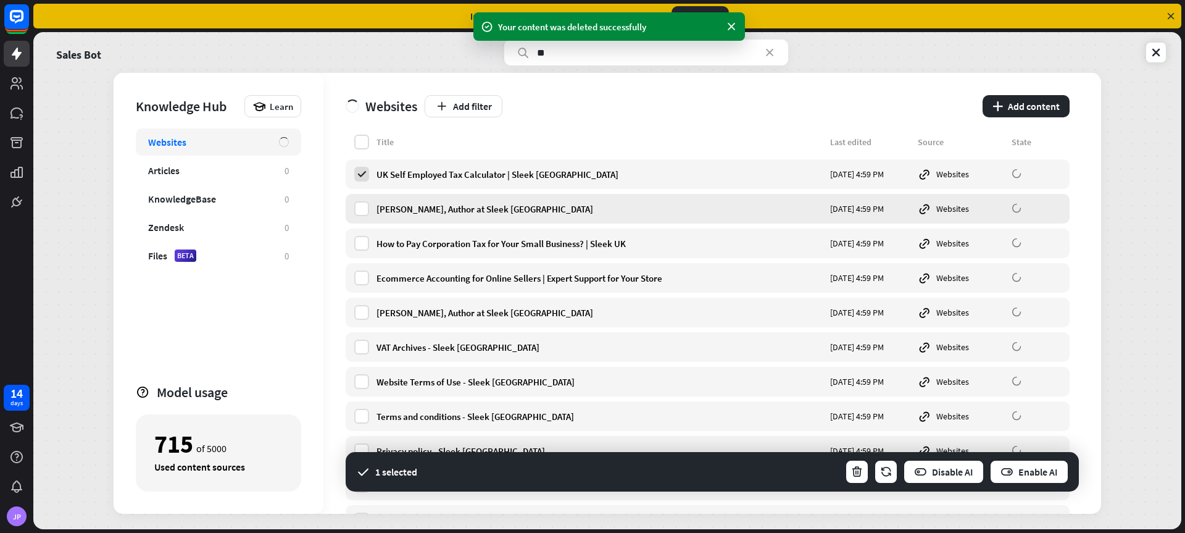
click at [364, 200] on div "[PERSON_NAME], Author at Sleek UK [DATE] 4:59 PM Websites" at bounding box center [708, 209] width 724 height 30
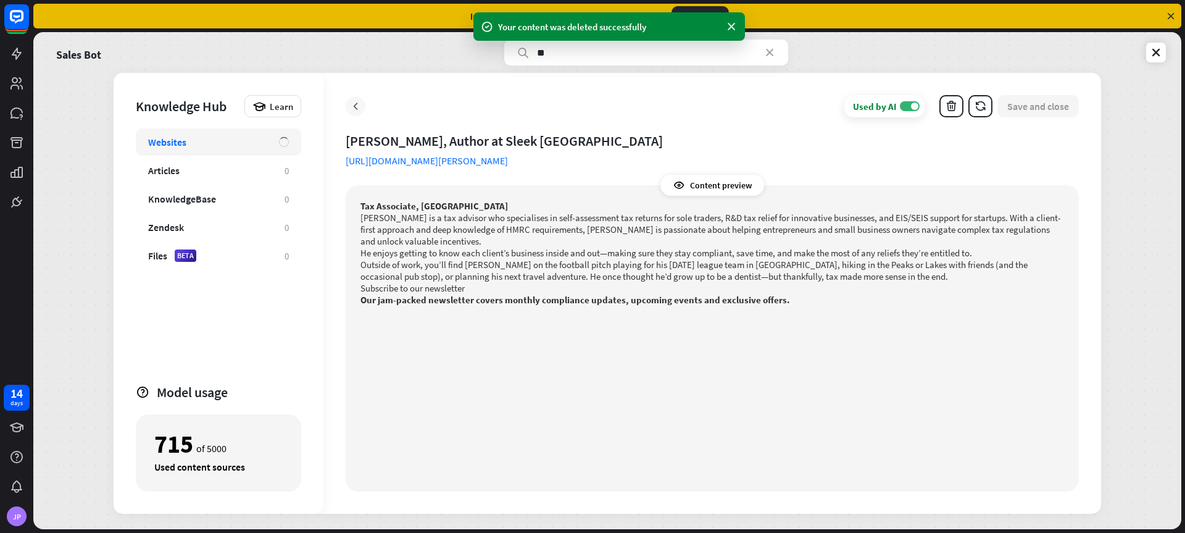
click at [358, 103] on icon at bounding box center [355, 106] width 12 height 12
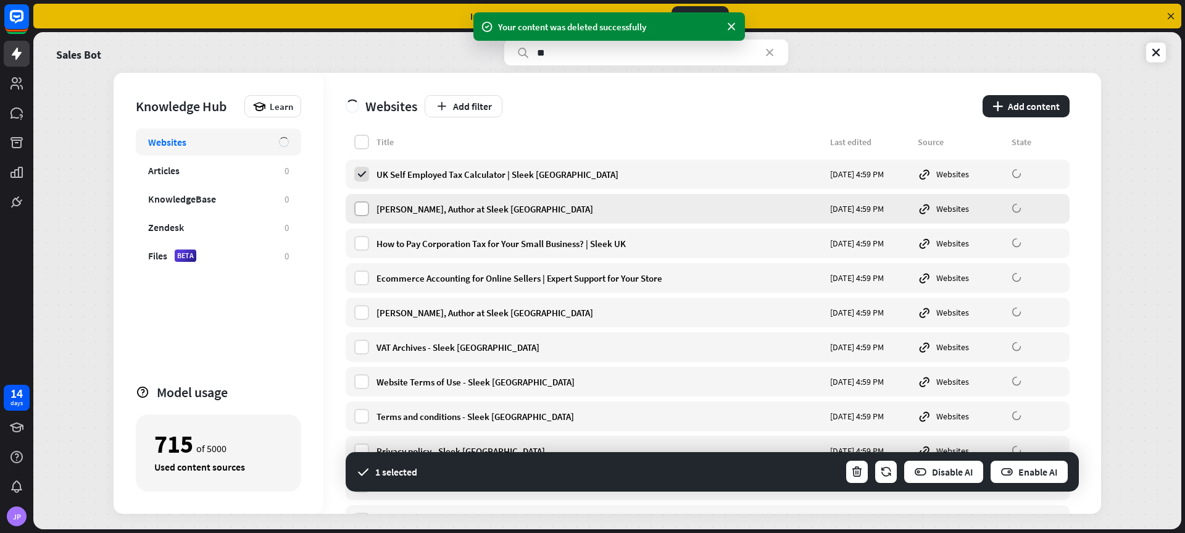
click at [365, 209] on label at bounding box center [361, 208] width 15 height 15
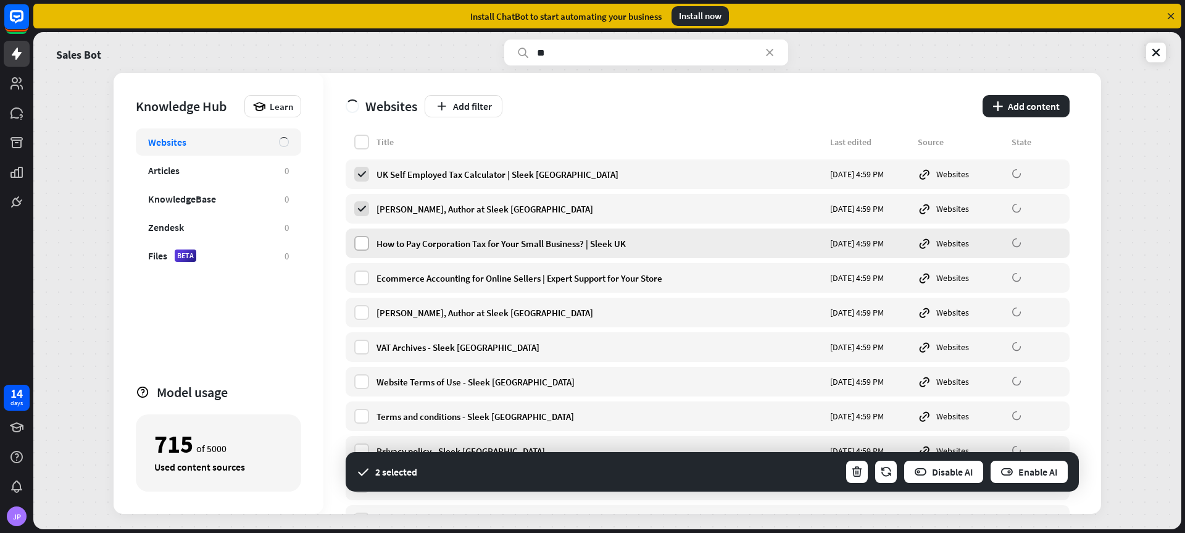
click at [359, 249] on label at bounding box center [361, 243] width 15 height 15
click at [688, 280] on div "Ecommerce Accounting for Online Sellers | Expert Support for Your Store" at bounding box center [600, 278] width 446 height 12
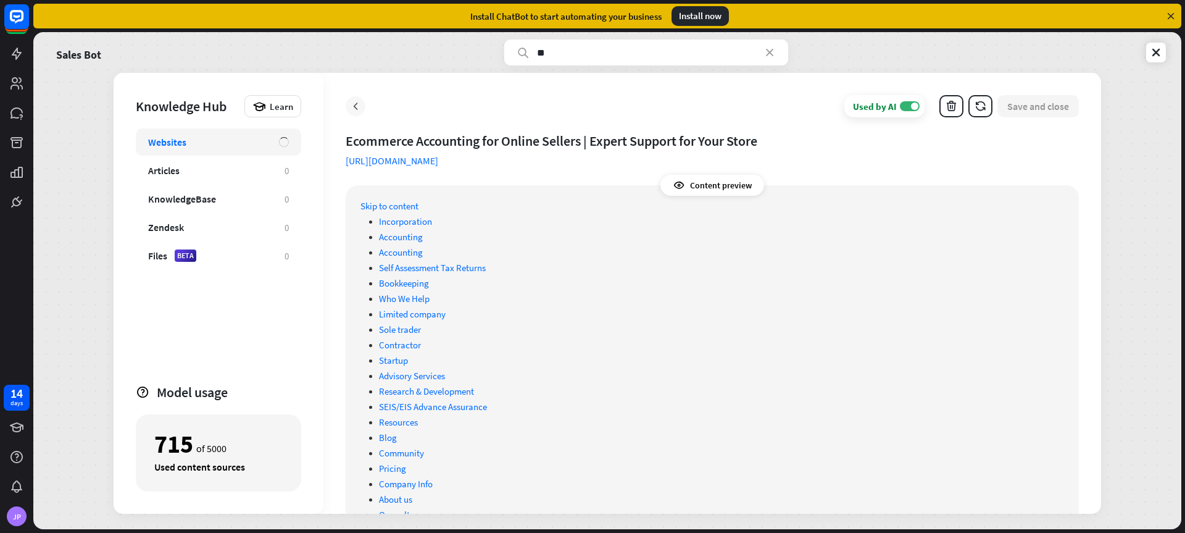
click at [354, 110] on icon at bounding box center [355, 106] width 12 height 12
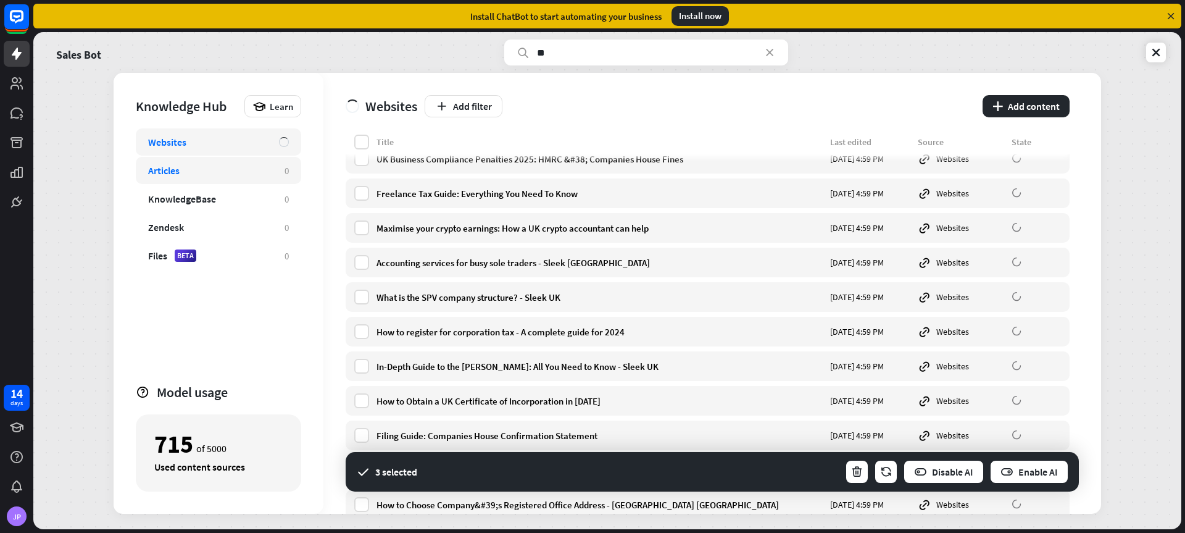
scroll to position [135, 0]
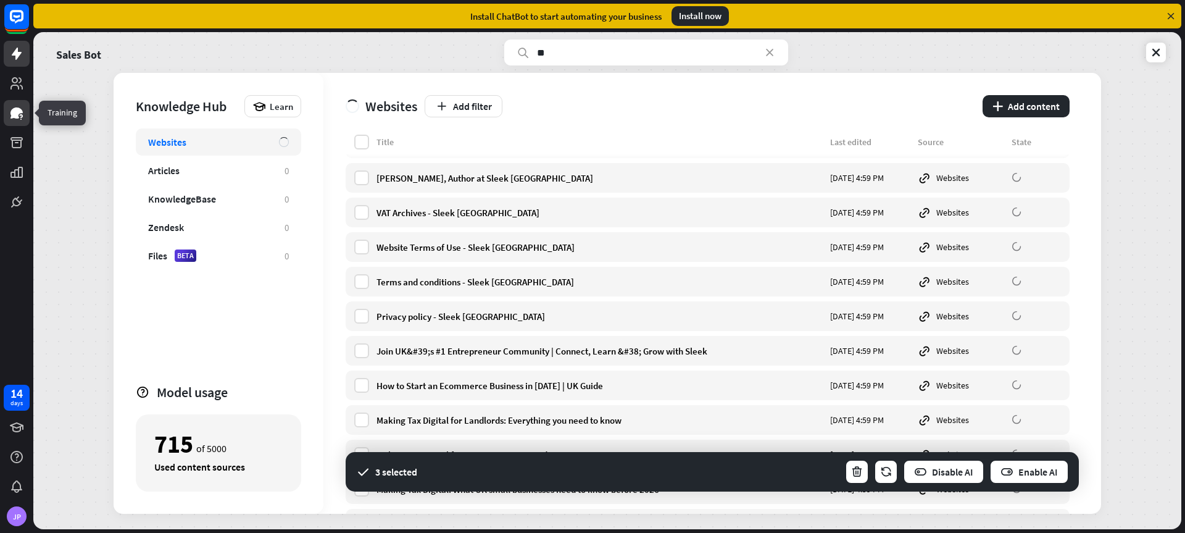
click at [17, 116] on icon at bounding box center [16, 112] width 12 height 11
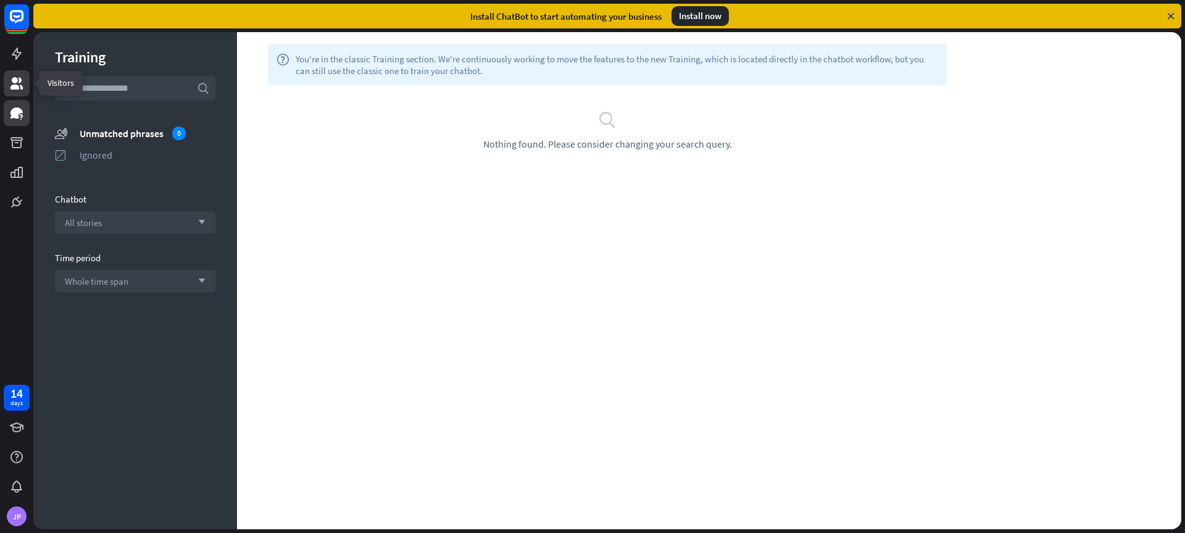
click at [23, 77] on icon at bounding box center [16, 83] width 15 height 15
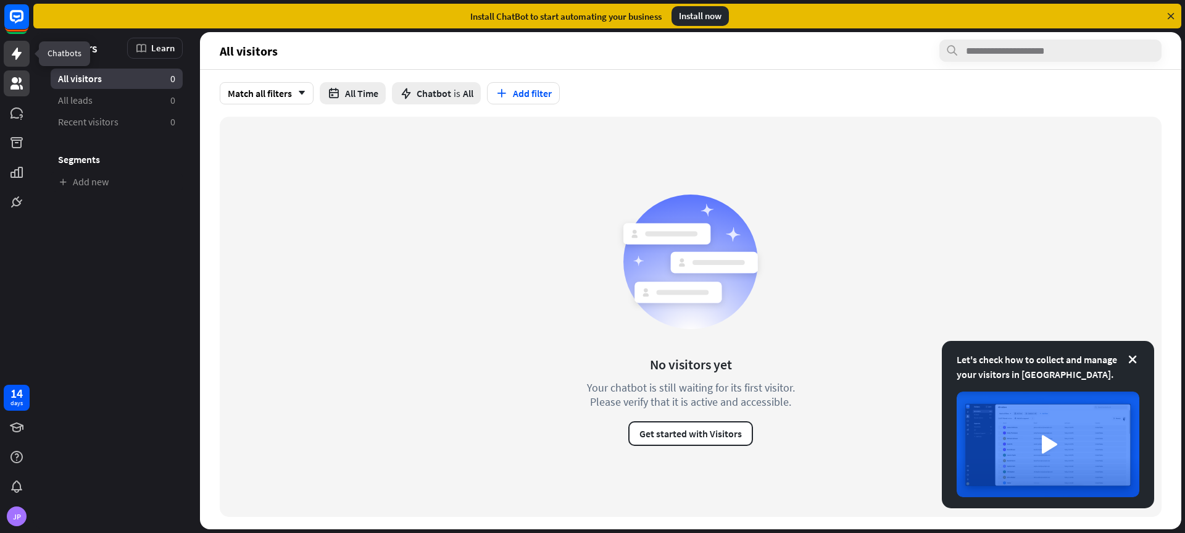
click at [14, 57] on icon at bounding box center [16, 53] width 15 height 15
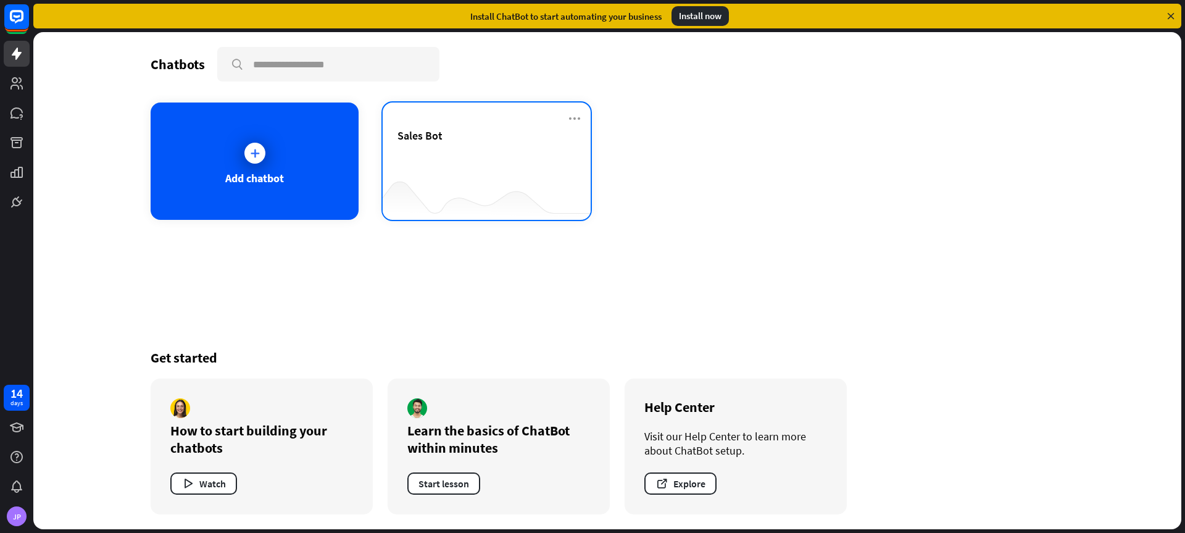
click at [474, 137] on div "Sales Bot" at bounding box center [487, 135] width 178 height 14
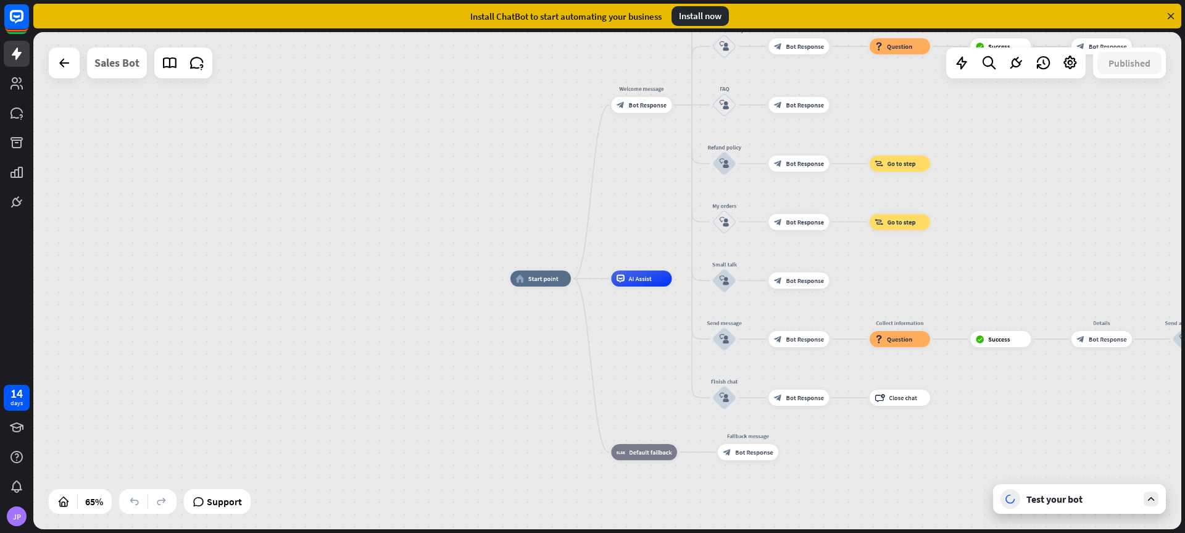
click at [131, 64] on div "Sales Bot" at bounding box center [116, 63] width 45 height 31
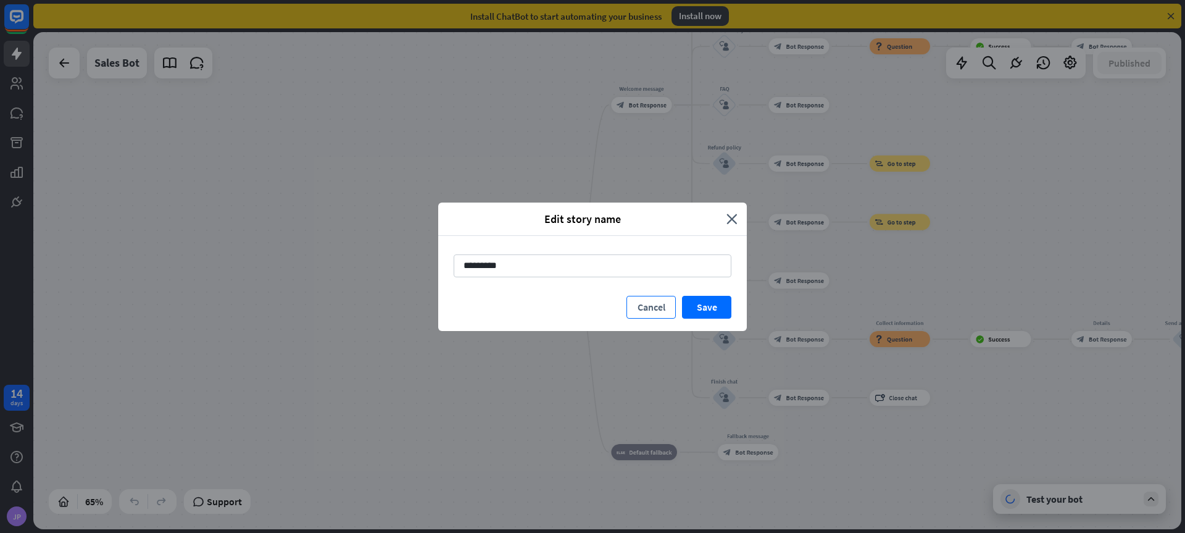
click at [651, 301] on button "Cancel" at bounding box center [651, 307] width 49 height 23
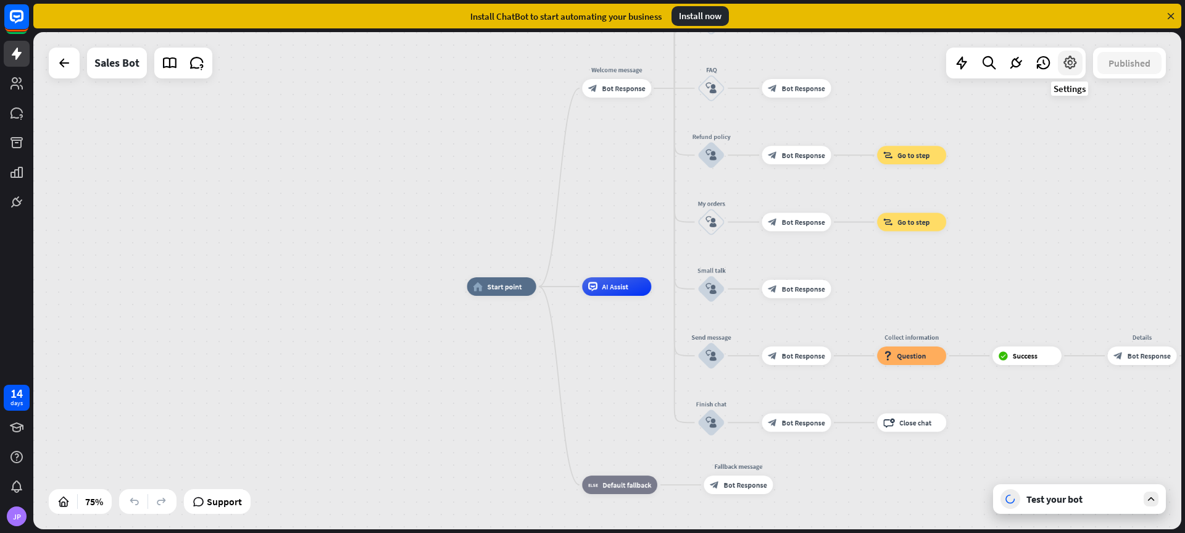
click at [1076, 57] on icon at bounding box center [1070, 63] width 16 height 16
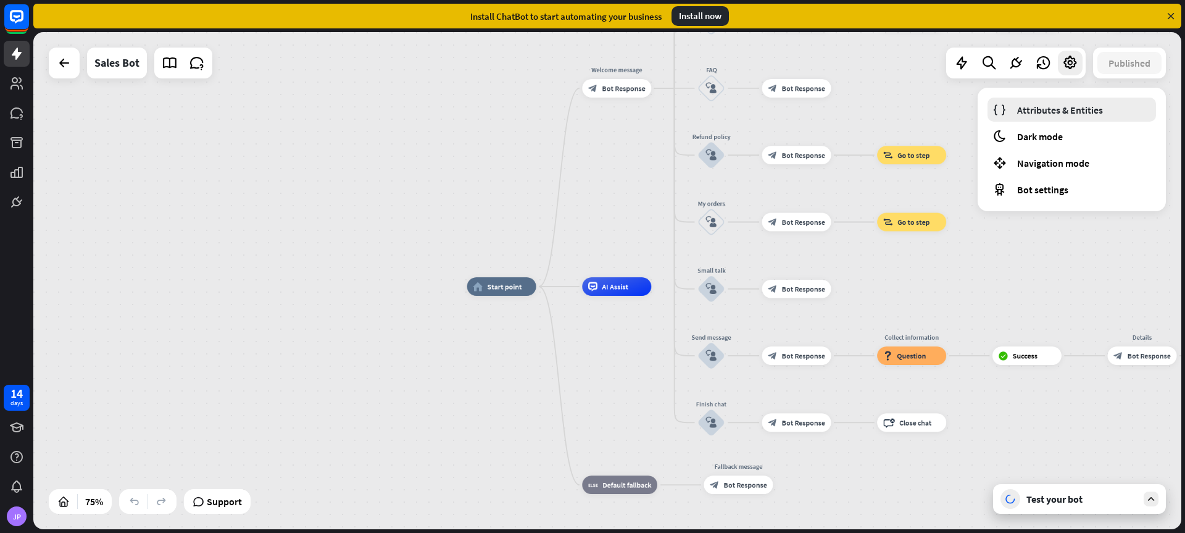
click at [1054, 116] on link "Attributes & Entities" at bounding box center [1072, 110] width 169 height 24
